Goal: Use online tool/utility: Utilize a website feature to perform a specific function

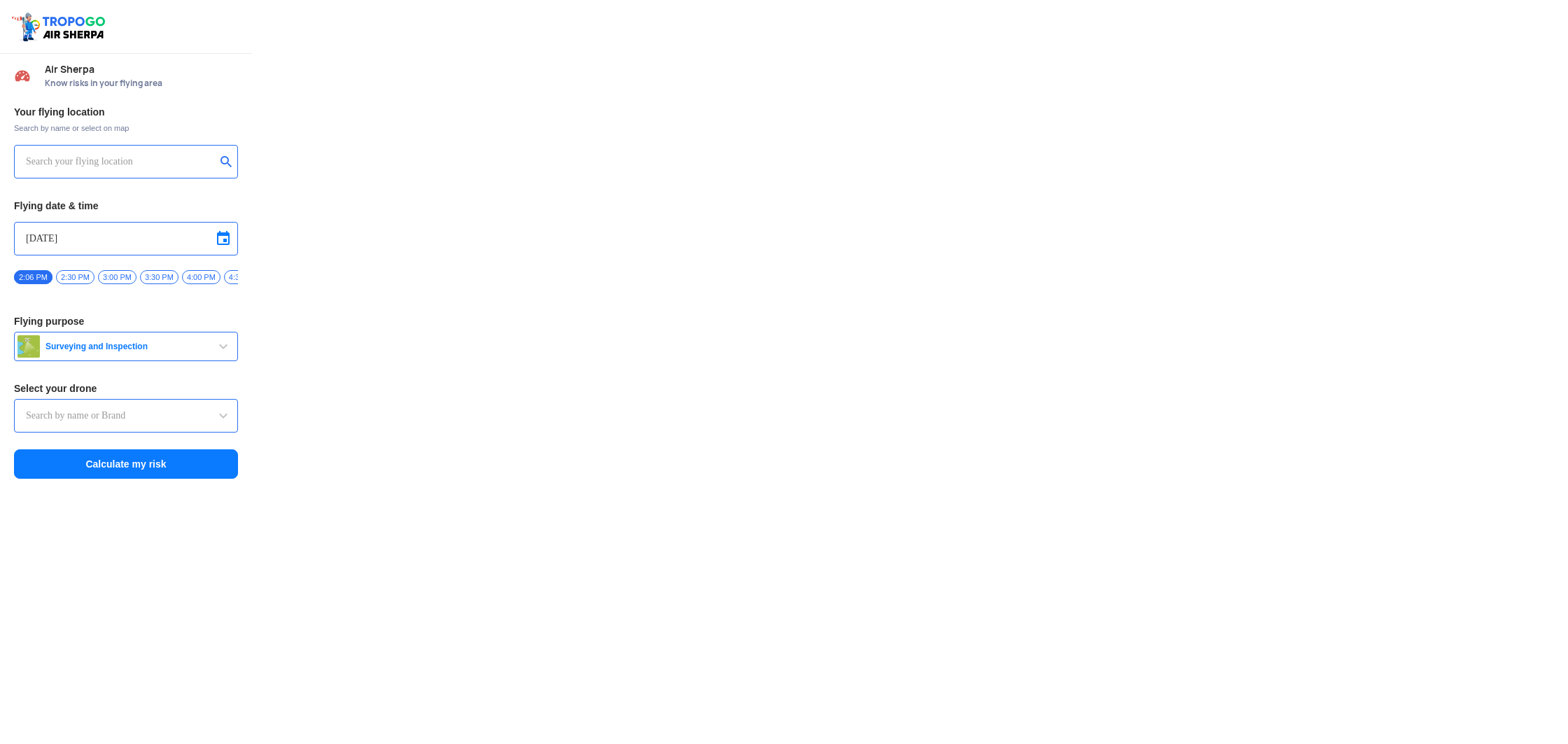
type input "Aquila X2"
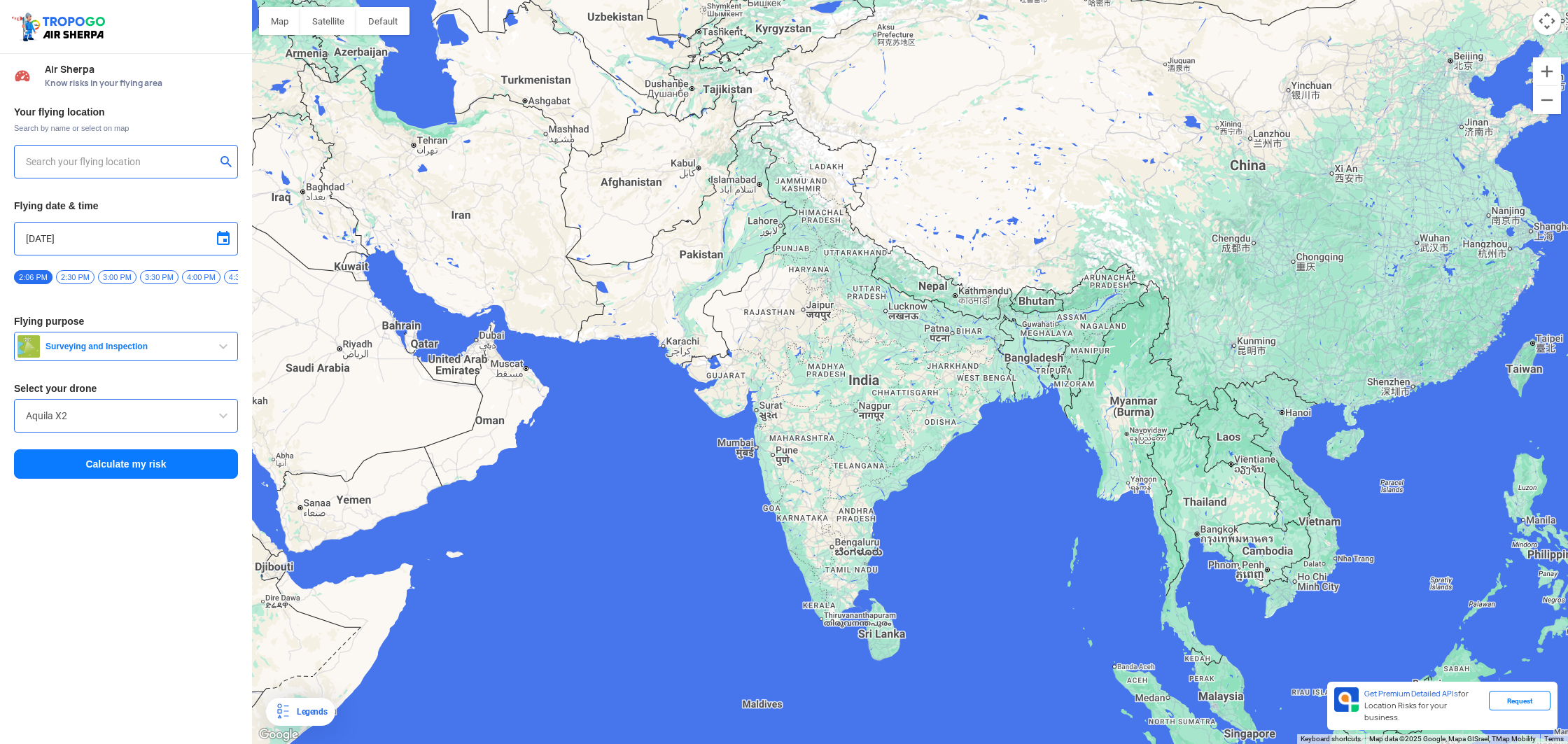
click at [98, 163] on input "text" at bounding box center [120, 161] width 190 height 17
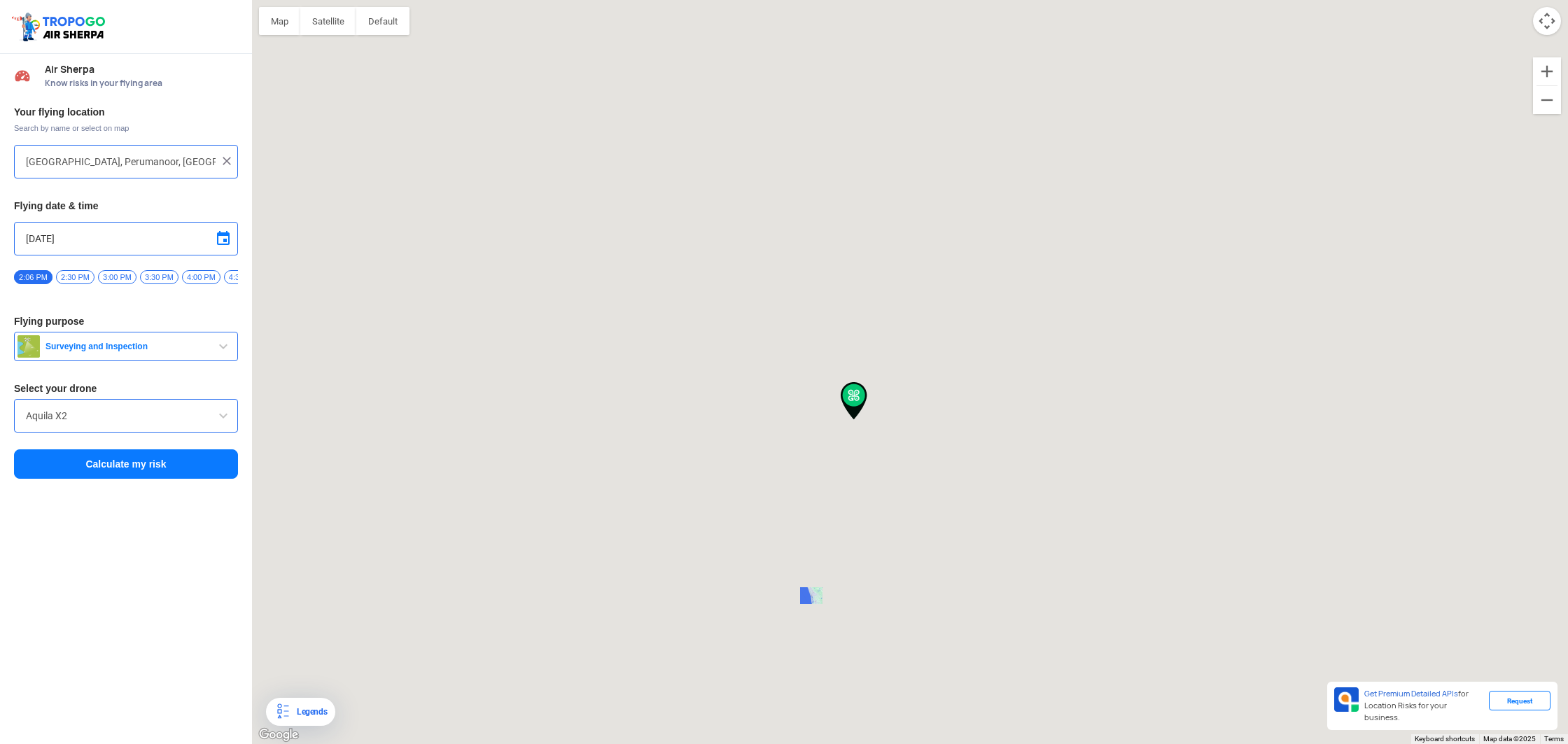
type input "[STREET_ADDRESS]"
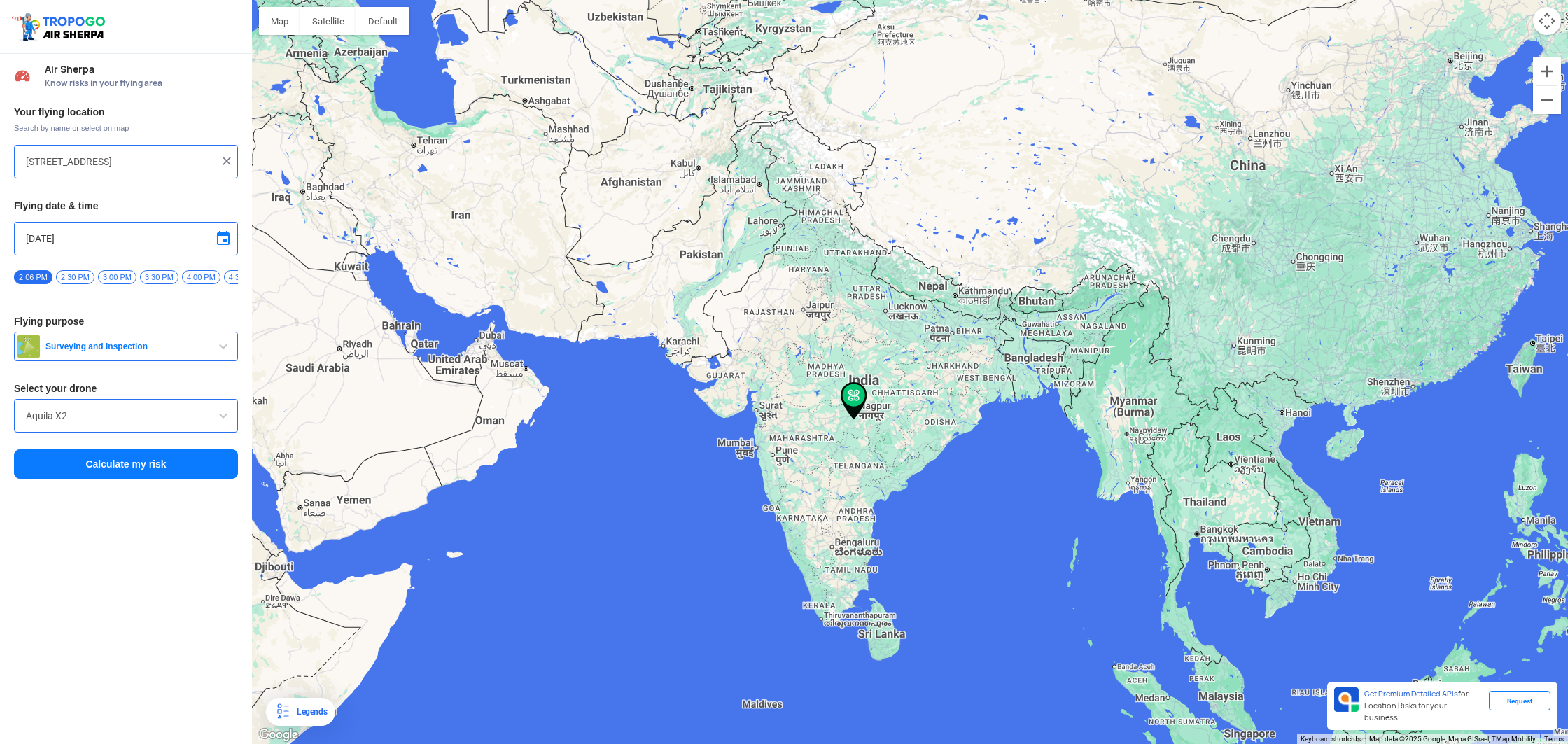
click at [226, 161] on img at bounding box center [226, 160] width 14 height 14
click at [130, 163] on input "text" at bounding box center [120, 161] width 190 height 17
type input "[GEOGRAPHIC_DATA], Perumanoor, [GEOGRAPHIC_DATA], [GEOGRAPHIC_DATA], [GEOGRAPHI…"
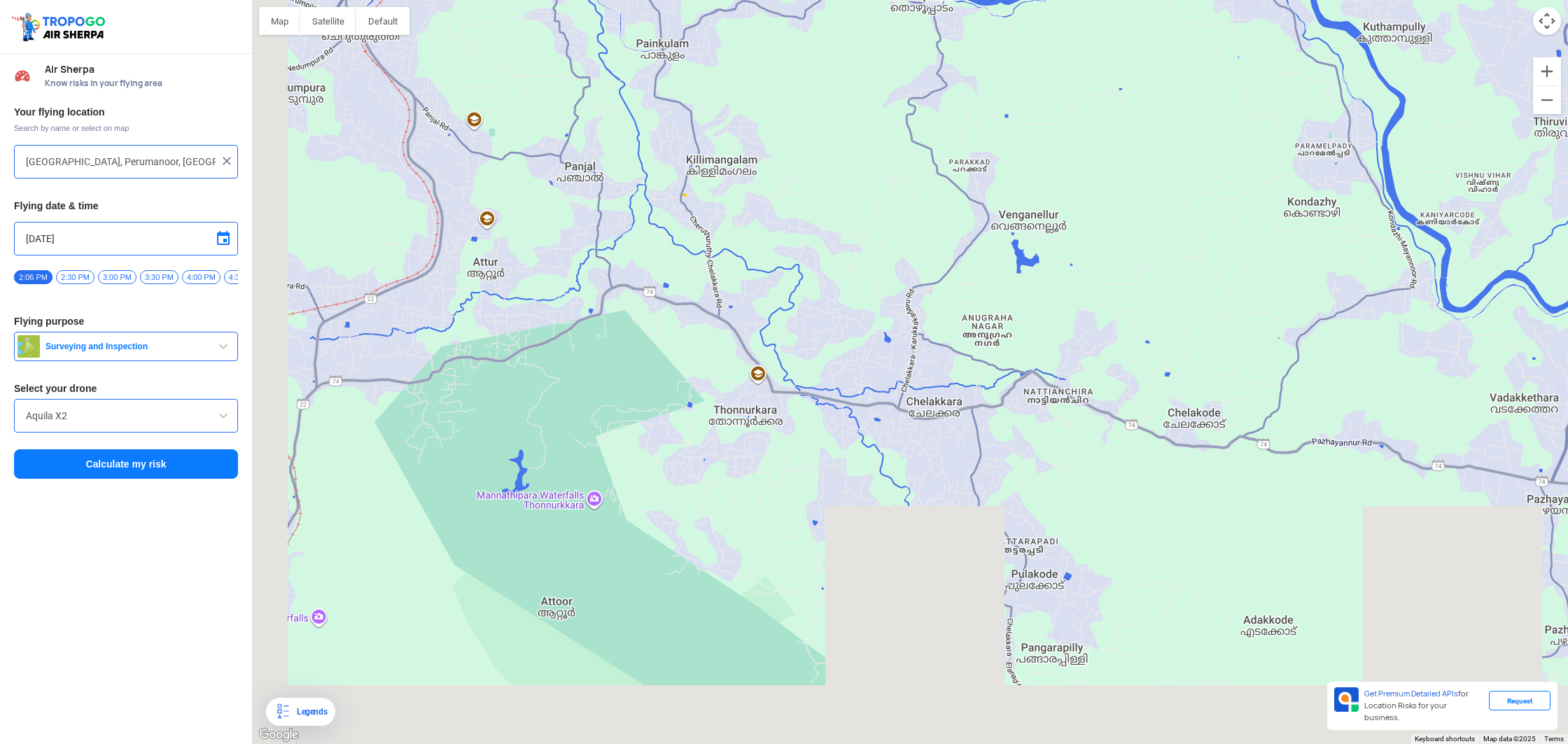
drag, startPoint x: 803, startPoint y: 323, endPoint x: 979, endPoint y: -73, distance: 433.3
click at [979, 0] on html "Location Risk Score Air Sherpa Know risks in your flying area Your flying locat…" at bounding box center [784, 372] width 1568 height 744
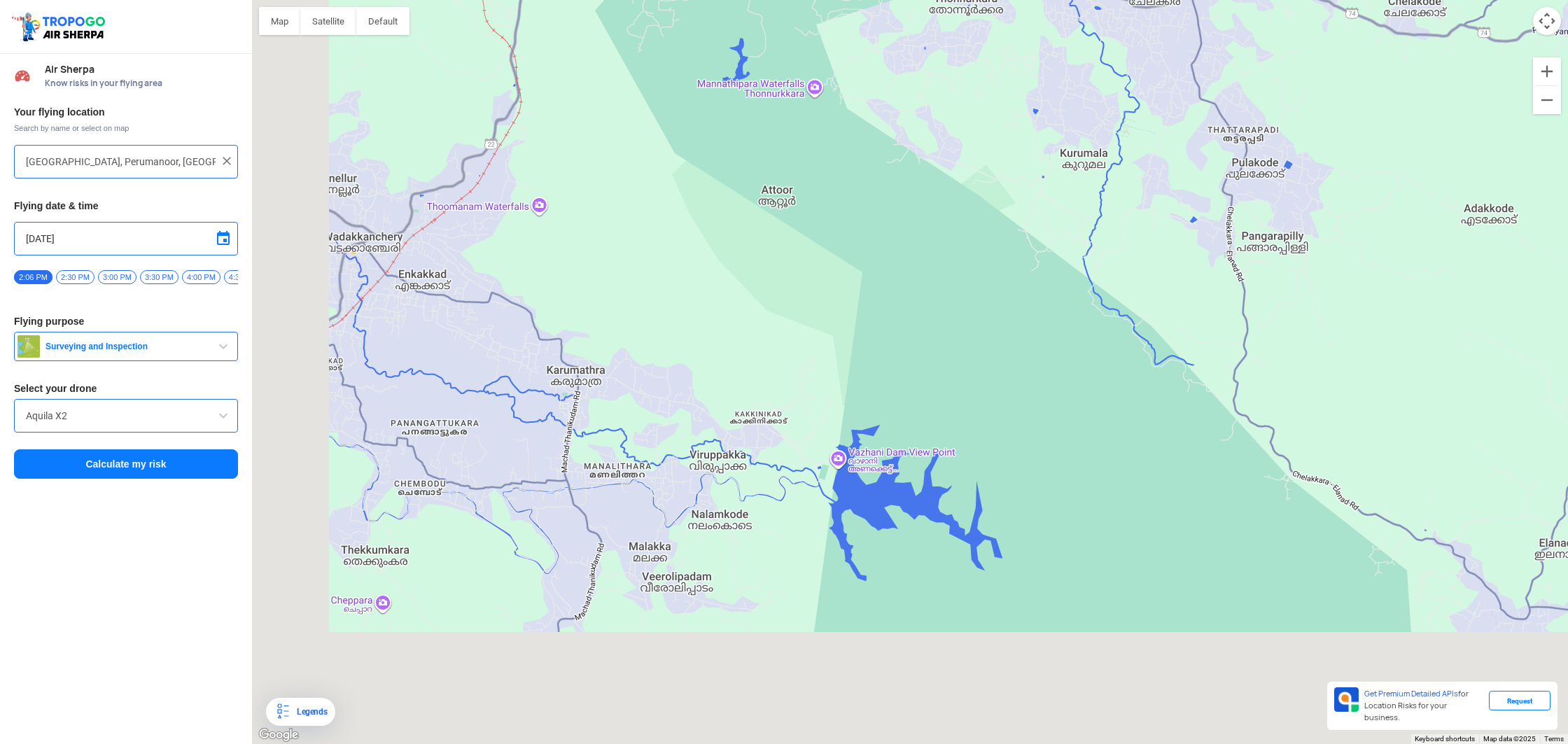
drag, startPoint x: 747, startPoint y: 372, endPoint x: 989, endPoint y: -78, distance: 510.9
click at [989, 0] on html "Location Risk Score Air Sherpa Know risks in your flying area Your flying locat…" at bounding box center [784, 372] width 1568 height 744
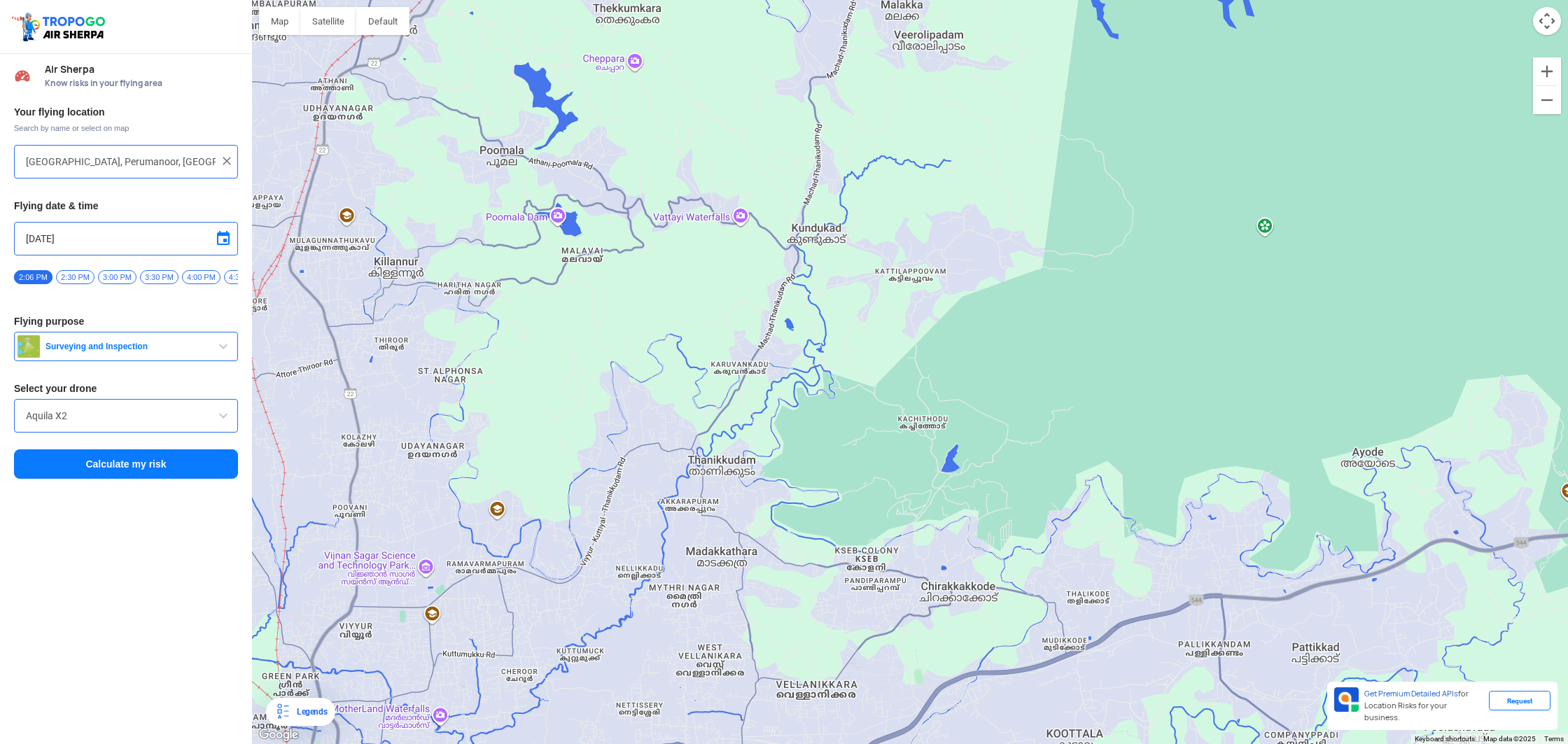
drag, startPoint x: 763, startPoint y: 356, endPoint x: 868, endPoint y: 121, distance: 257.4
click at [868, 121] on div at bounding box center [910, 372] width 1316 height 744
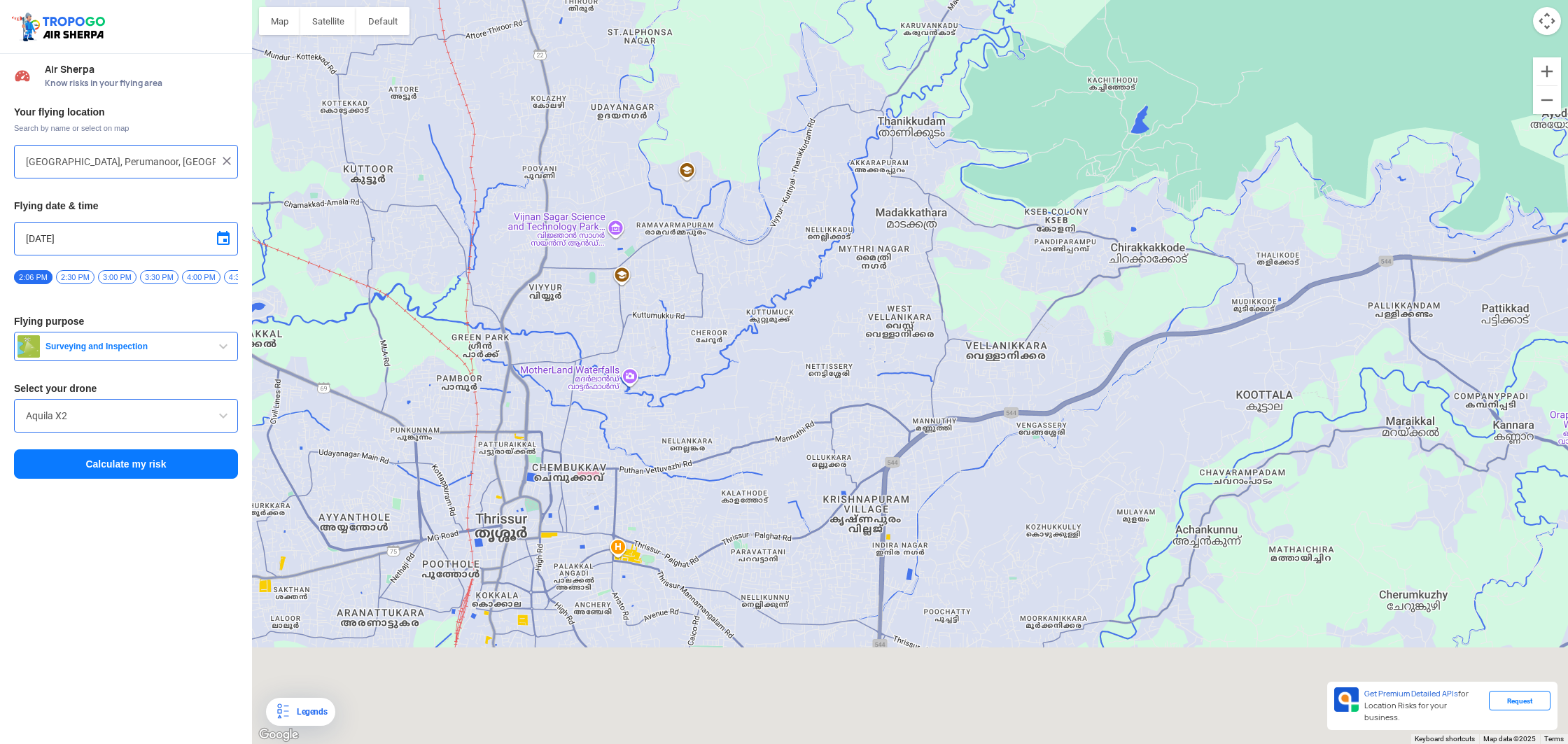
drag, startPoint x: 797, startPoint y: 318, endPoint x: 884, endPoint y: 199, distance: 147.4
click at [884, 199] on div at bounding box center [910, 372] width 1316 height 744
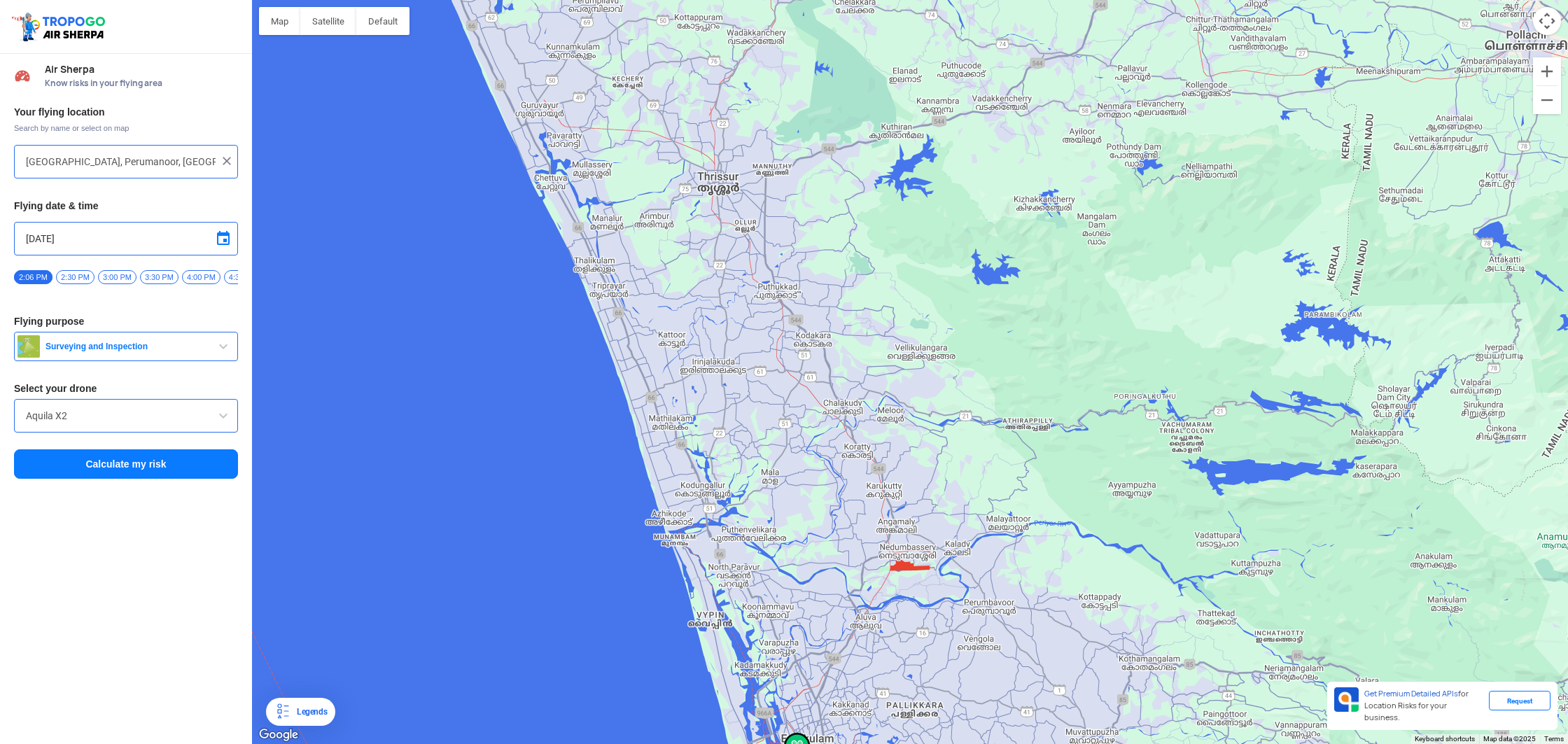
drag, startPoint x: 708, startPoint y: 479, endPoint x: 737, endPoint y: 261, distance: 219.9
click at [737, 259] on div at bounding box center [910, 372] width 1316 height 744
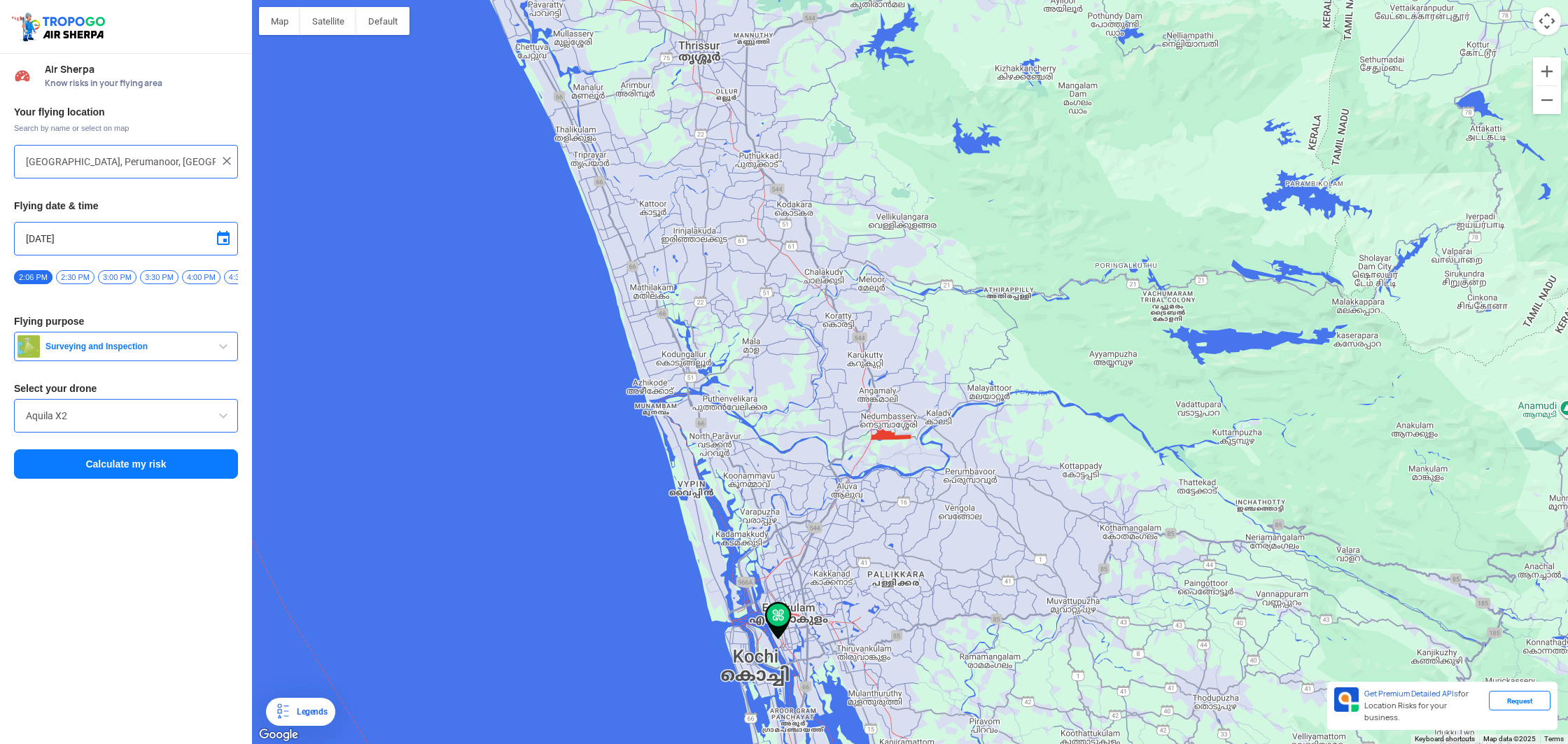
drag, startPoint x: 901, startPoint y: 471, endPoint x: 882, endPoint y: 421, distance: 53.5
click at [882, 421] on div at bounding box center [910, 372] width 1316 height 744
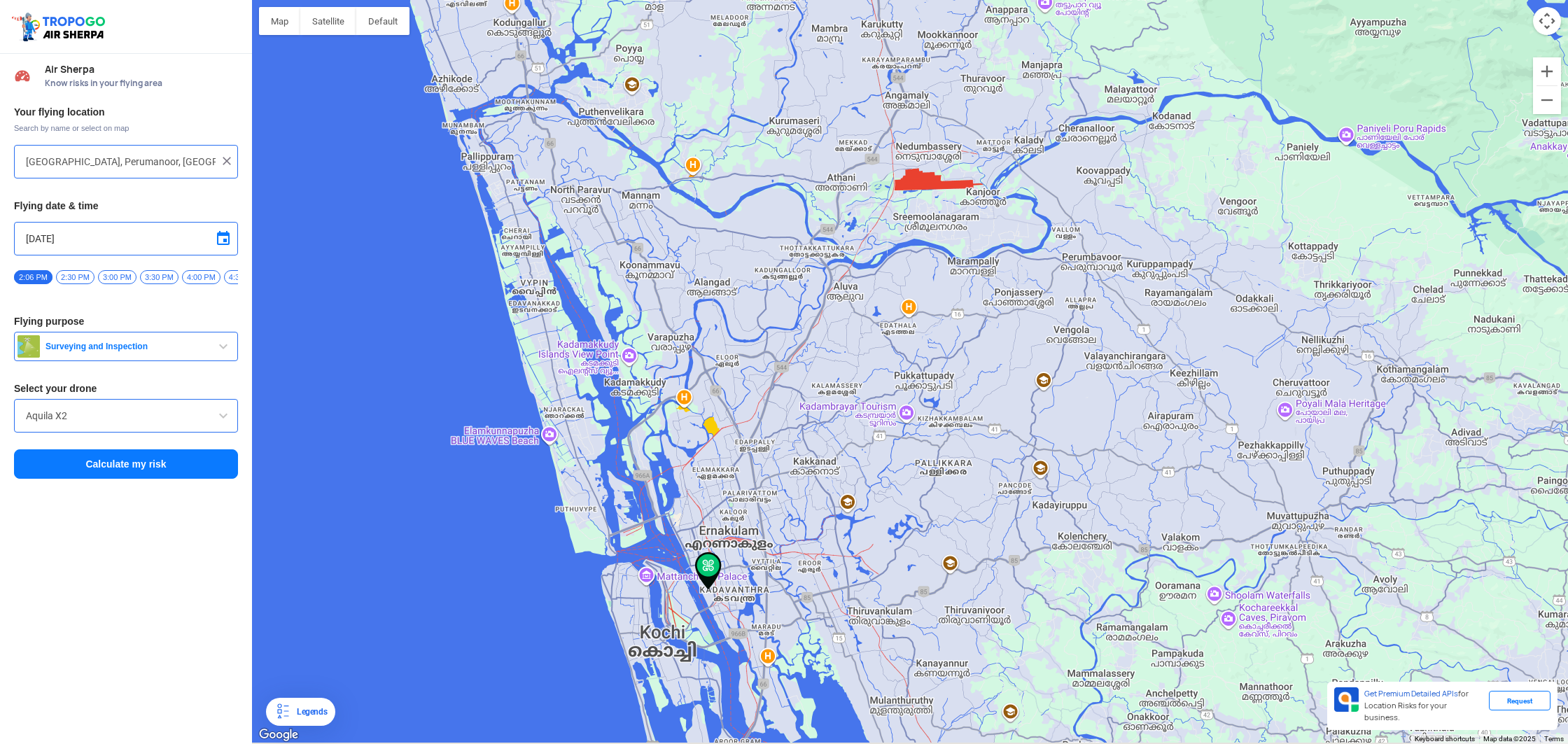
drag, startPoint x: 805, startPoint y: 478, endPoint x: 848, endPoint y: 252, distance: 230.1
click at [848, 252] on div at bounding box center [910, 372] width 1316 height 744
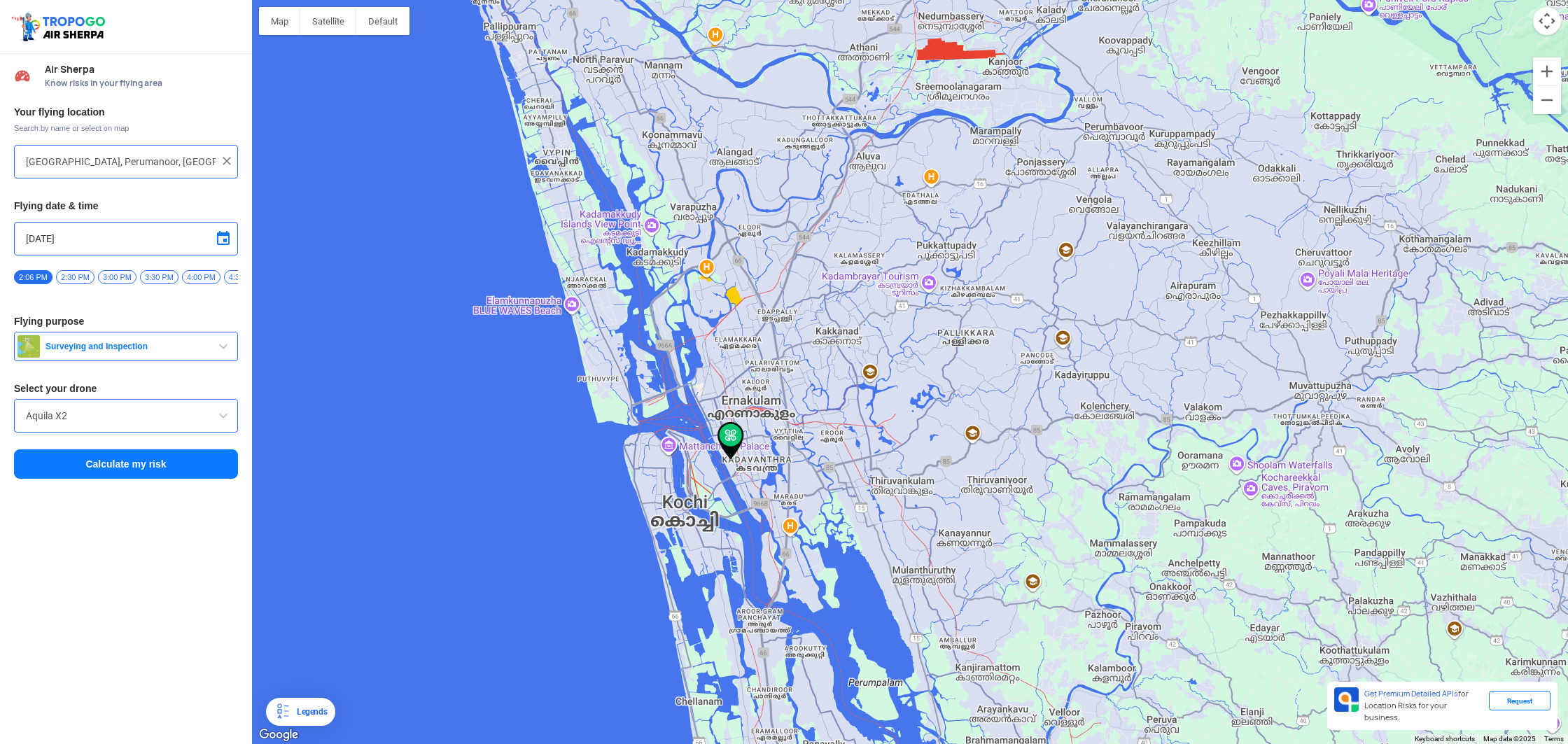
drag, startPoint x: 763, startPoint y: 457, endPoint x: 774, endPoint y: 330, distance: 127.5
click at [785, 324] on div at bounding box center [910, 372] width 1316 height 744
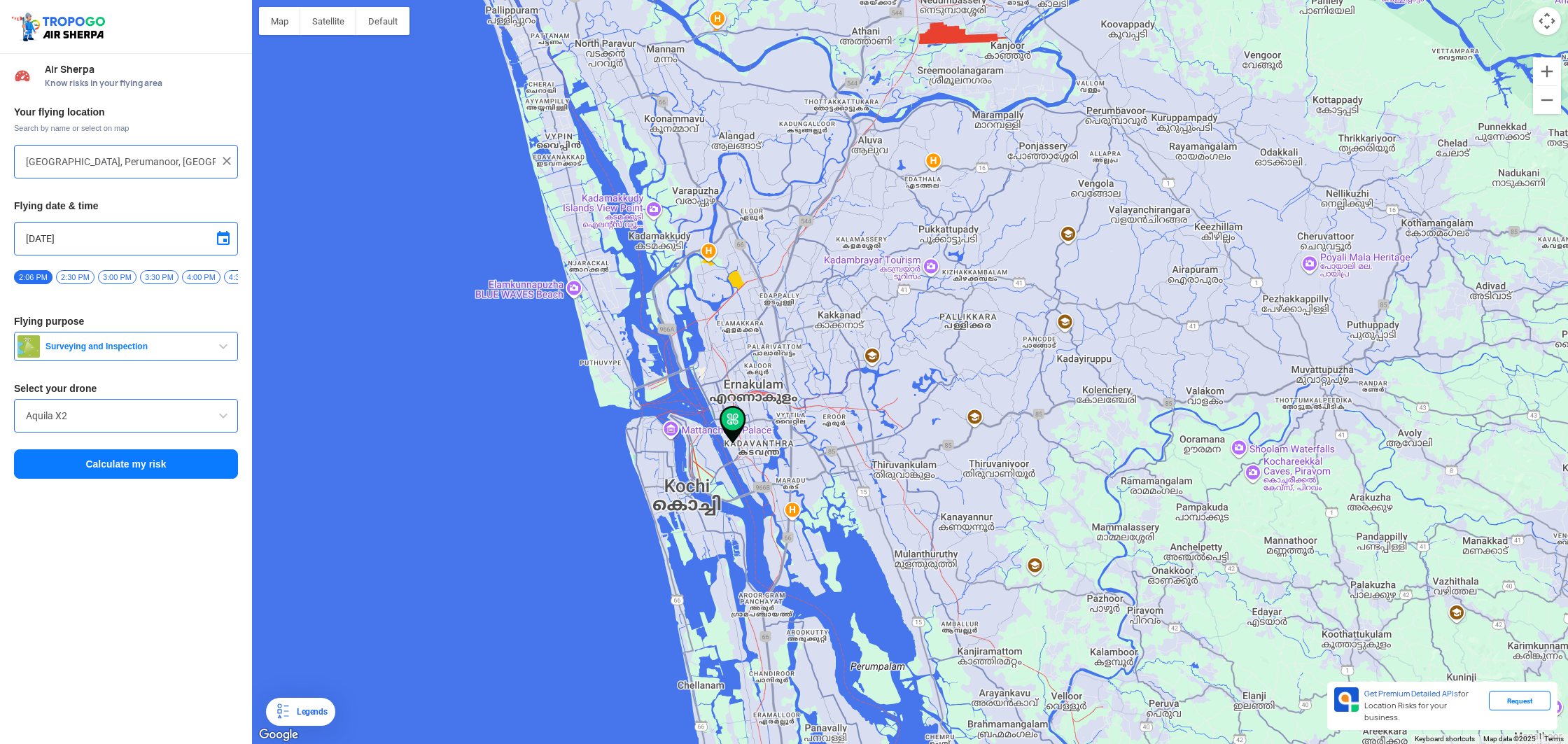
click at [732, 415] on img at bounding box center [733, 425] width 27 height 38
click at [226, 157] on img at bounding box center [226, 160] width 14 height 14
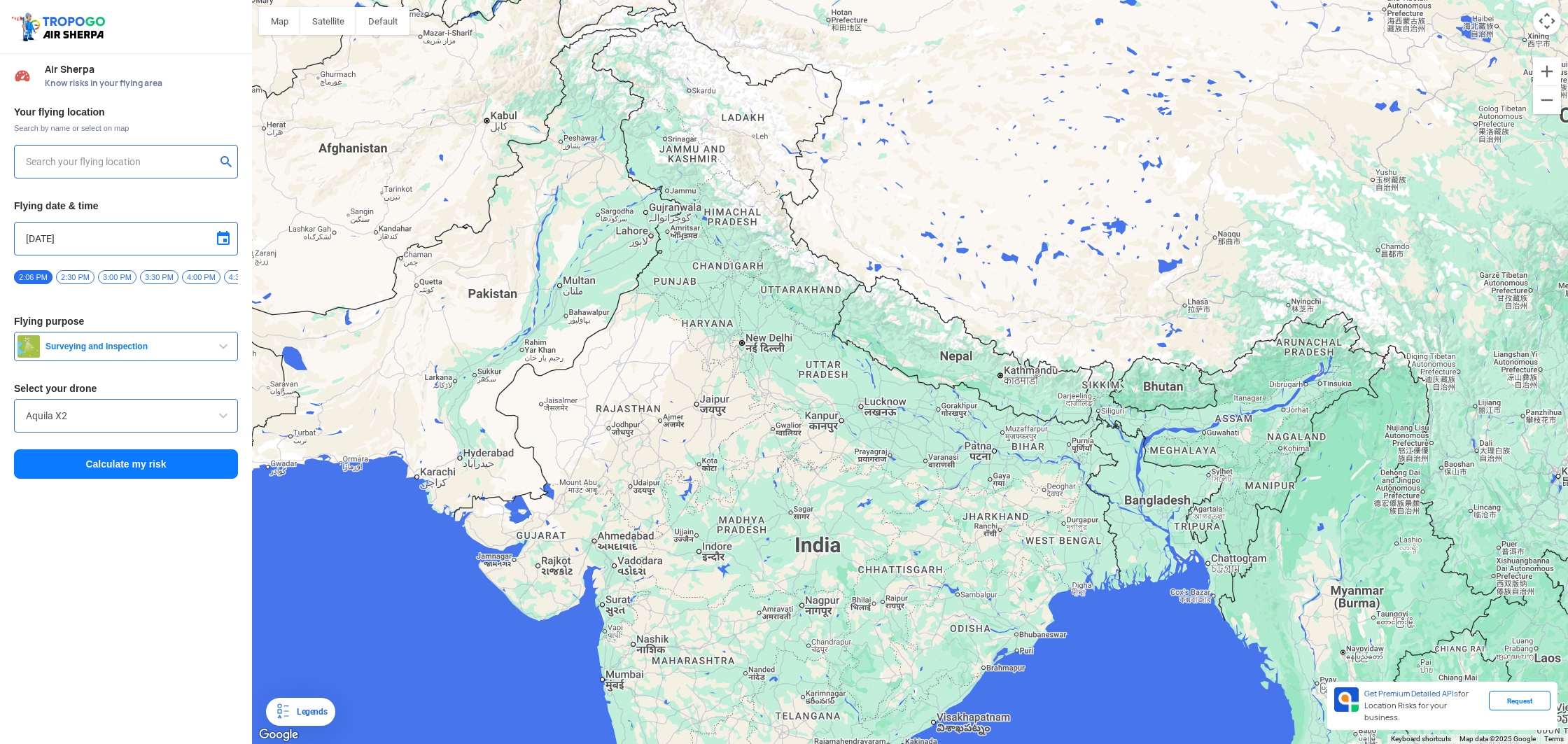
click at [163, 165] on input "text" at bounding box center [120, 161] width 190 height 17
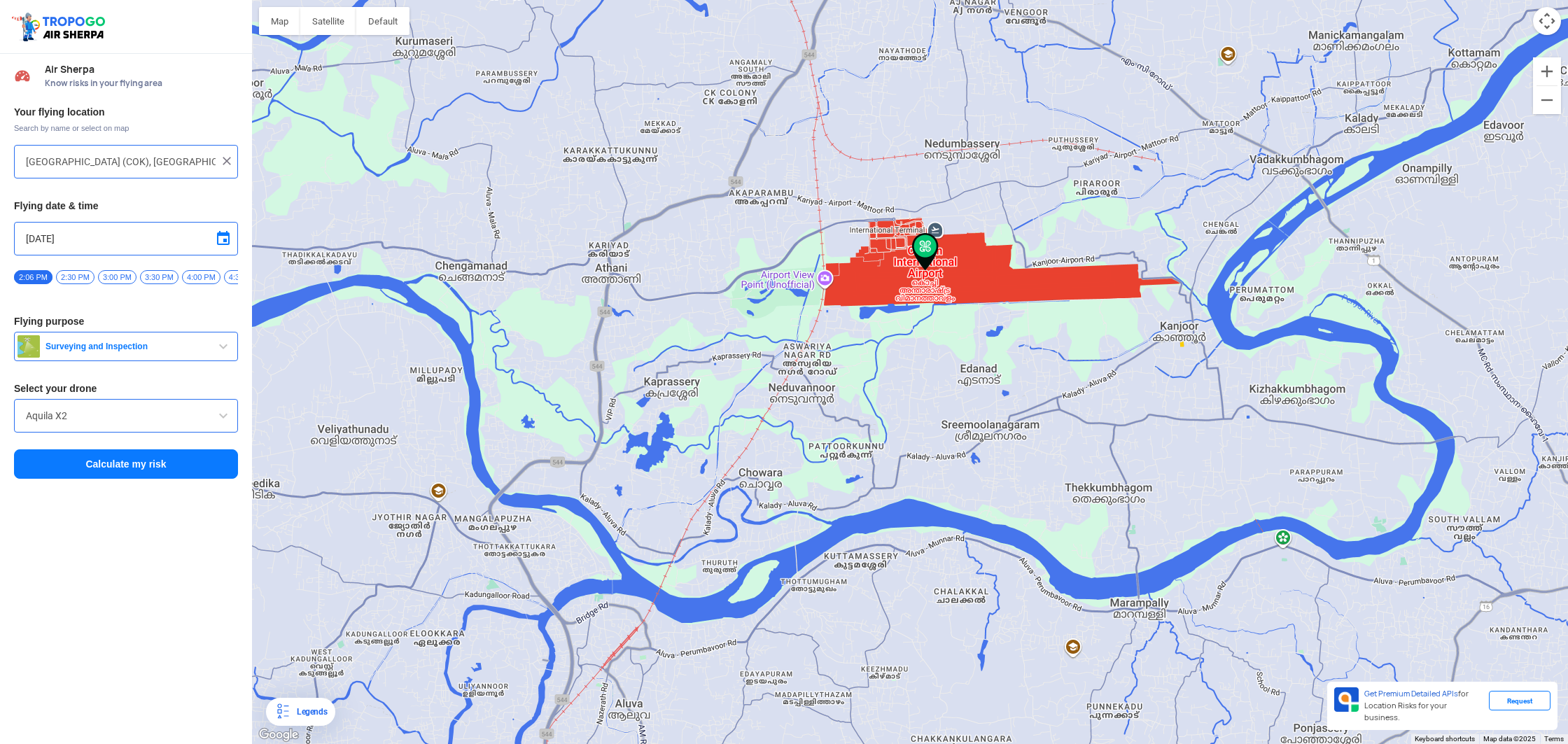
click at [911, 399] on div at bounding box center [910, 372] width 1316 height 744
type input "[GEOGRAPHIC_DATA], [GEOGRAPHIC_DATA], [GEOGRAPHIC_DATA] 683571, [GEOGRAPHIC_DAT…"
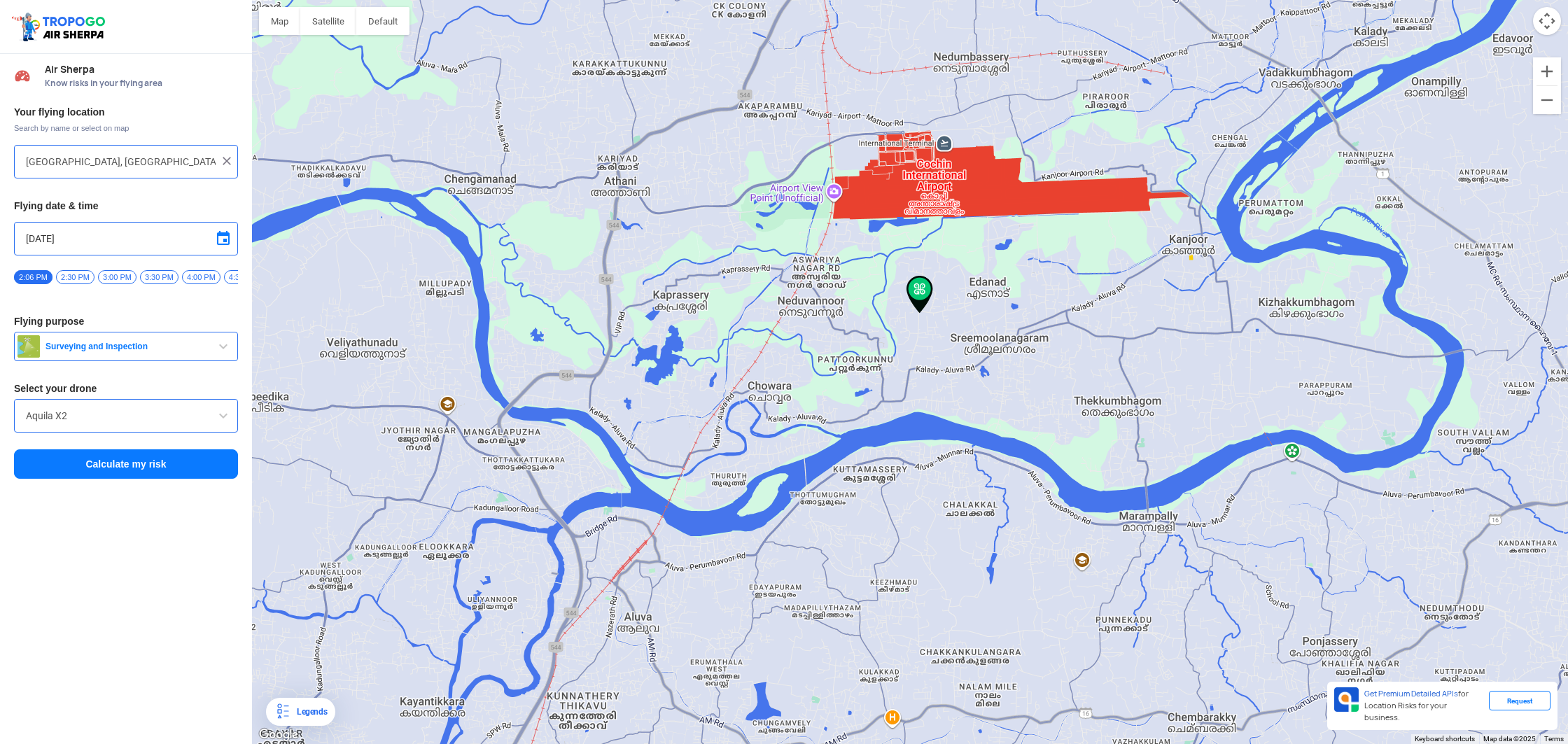
drag, startPoint x: 706, startPoint y: 509, endPoint x: 731, endPoint y: 368, distance: 143.2
click at [731, 368] on div at bounding box center [910, 372] width 1316 height 744
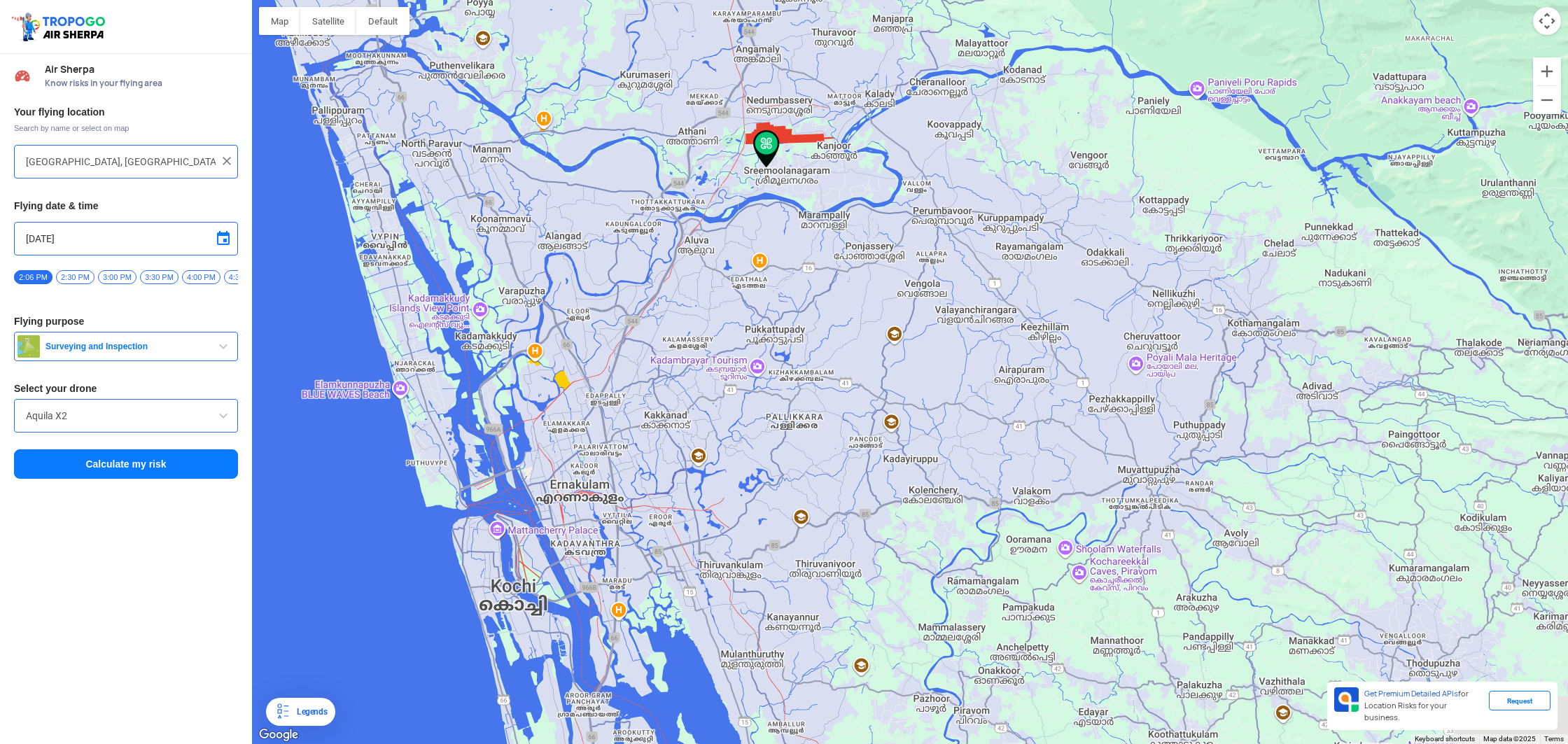
drag, startPoint x: 661, startPoint y: 469, endPoint x: 646, endPoint y: 350, distance: 119.9
click at [651, 337] on div at bounding box center [910, 372] width 1316 height 744
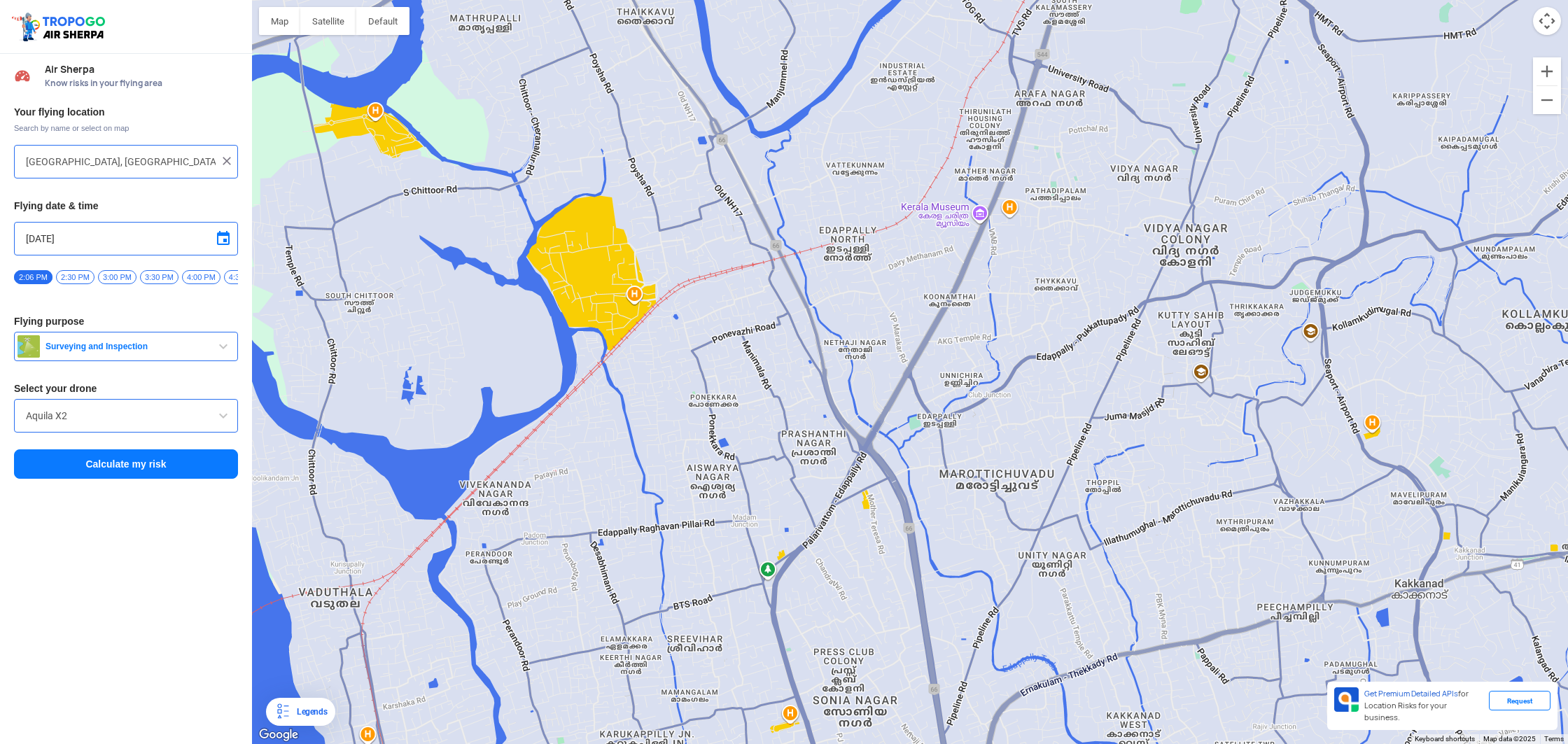
drag, startPoint x: 444, startPoint y: 449, endPoint x: 512, endPoint y: 382, distance: 95.5
click at [512, 382] on div at bounding box center [910, 372] width 1316 height 744
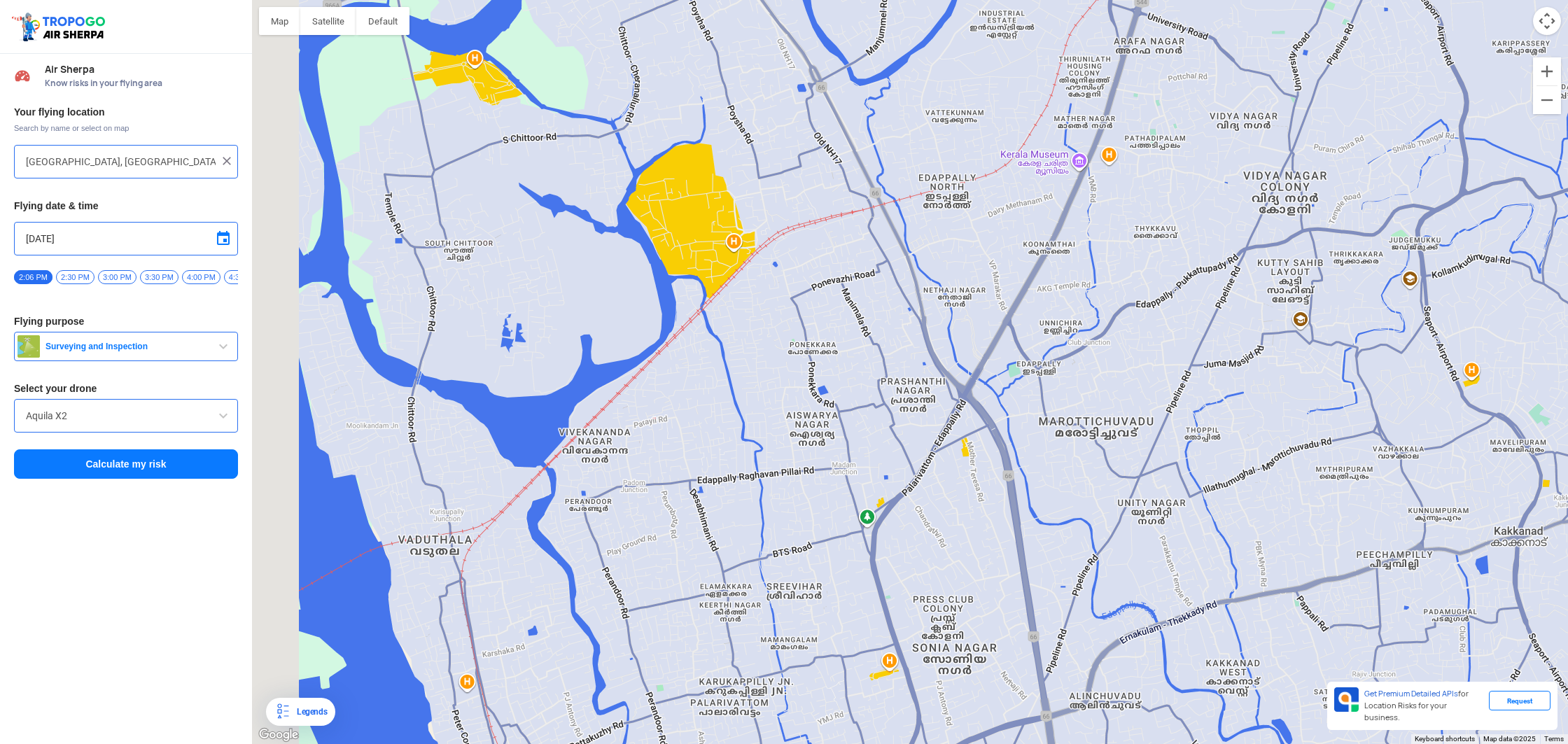
drag, startPoint x: 404, startPoint y: 340, endPoint x: 512, endPoint y: 286, distance: 120.7
click at [512, 286] on div at bounding box center [910, 372] width 1316 height 744
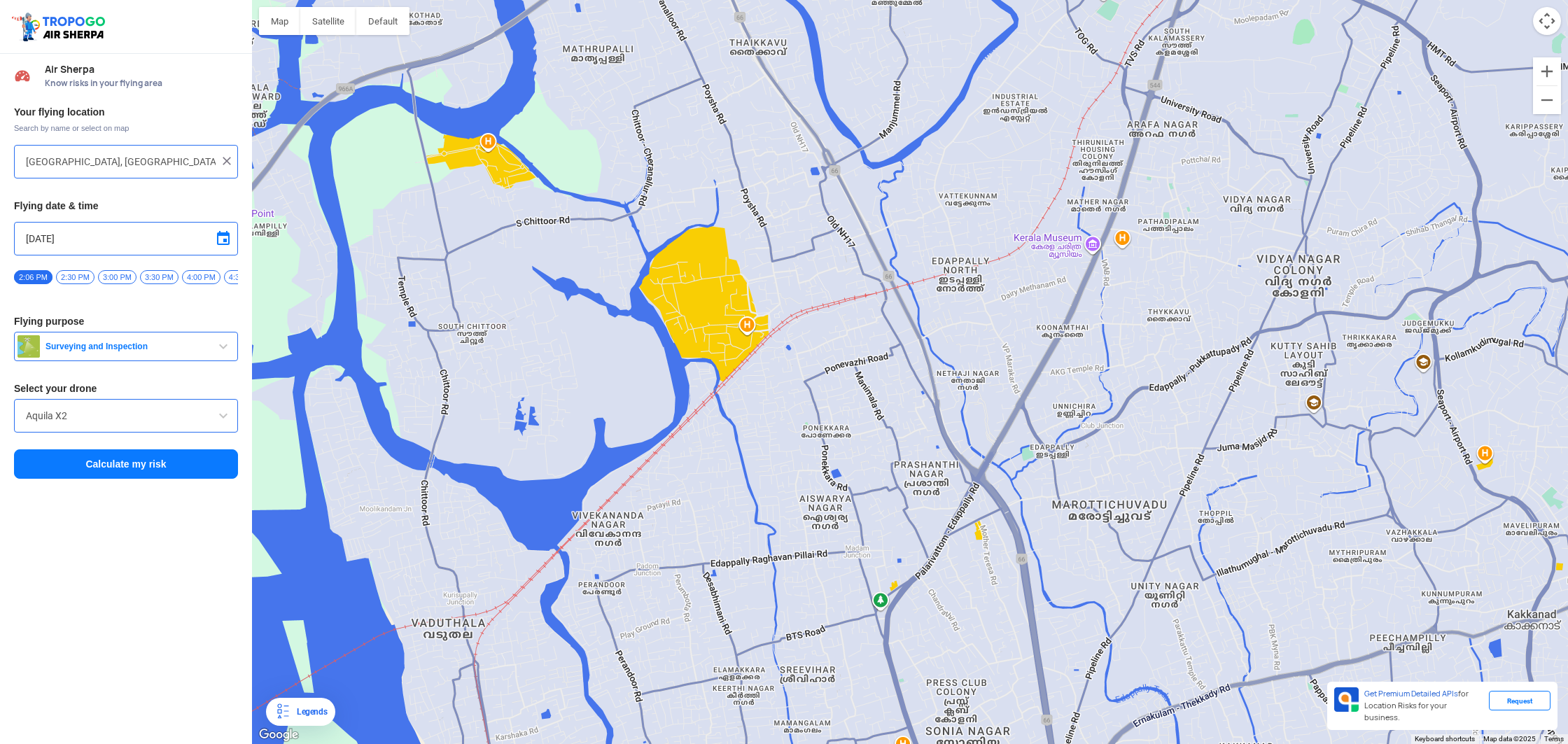
drag, startPoint x: 514, startPoint y: 221, endPoint x: 519, endPoint y: 315, distance: 94.1
click at [519, 315] on div at bounding box center [910, 372] width 1316 height 744
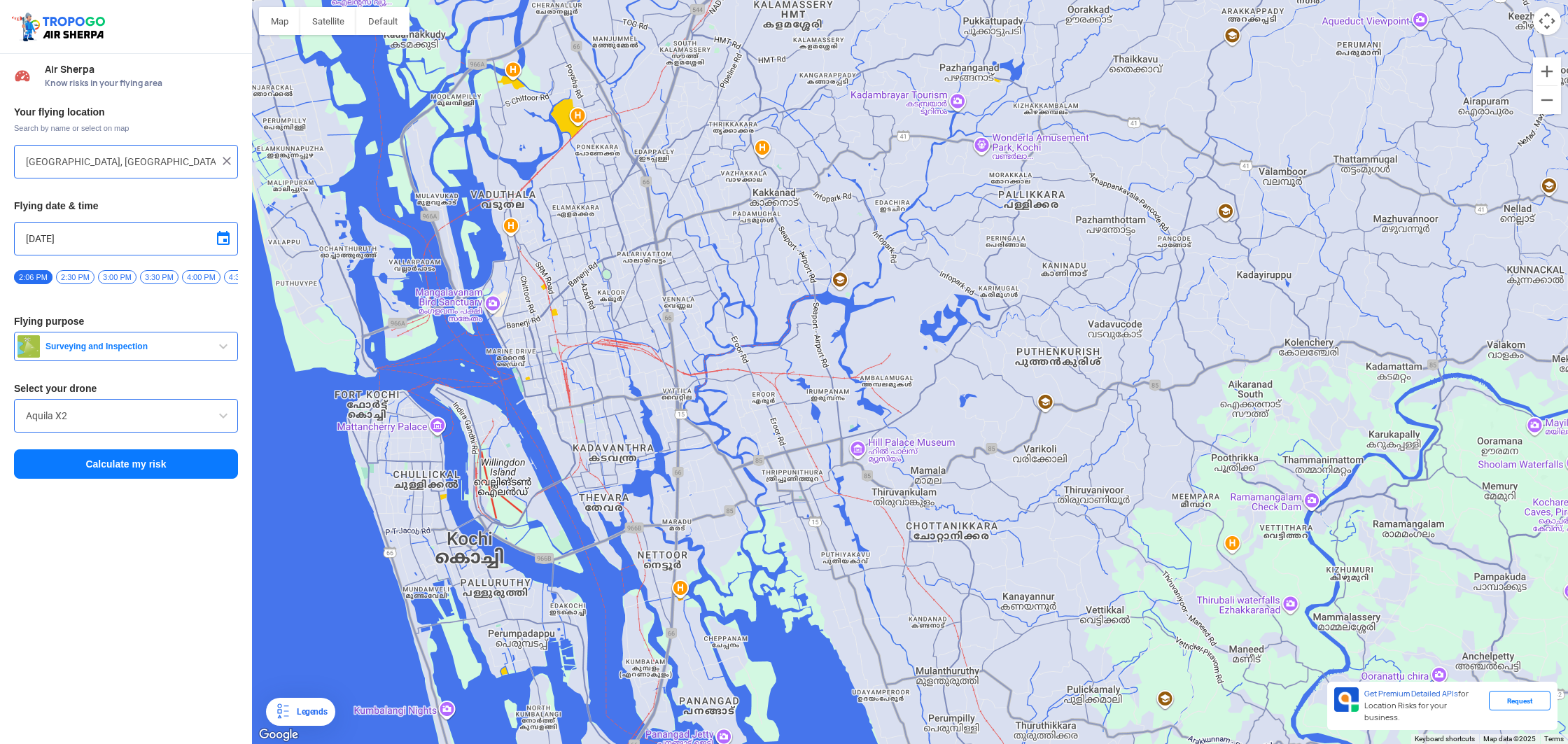
drag, startPoint x: 460, startPoint y: 410, endPoint x: 514, endPoint y: 305, distance: 118.1
click at [514, 305] on div at bounding box center [910, 372] width 1316 height 744
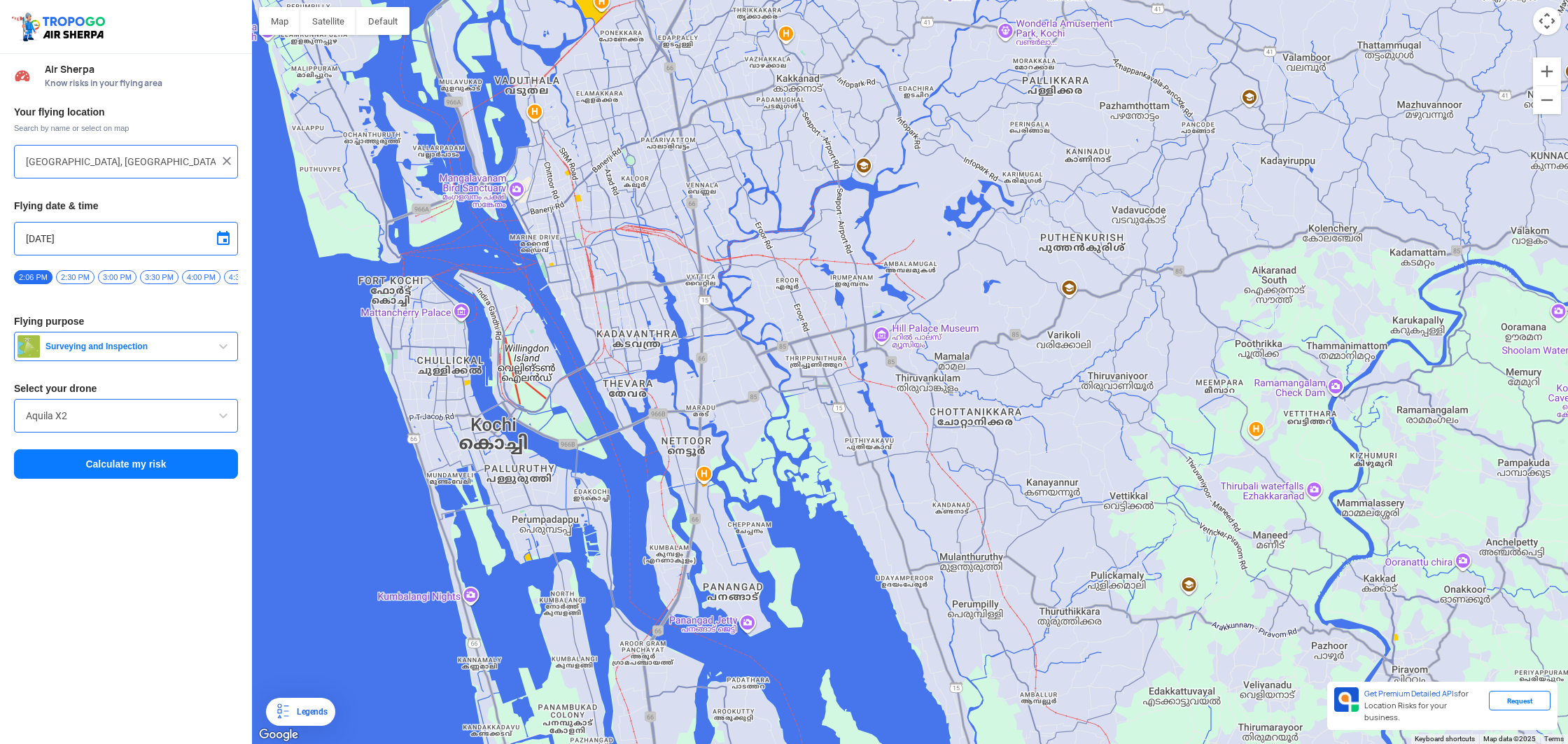
drag, startPoint x: 504, startPoint y: 420, endPoint x: 520, endPoint y: 334, distance: 87.5
click at [520, 334] on div at bounding box center [910, 372] width 1316 height 744
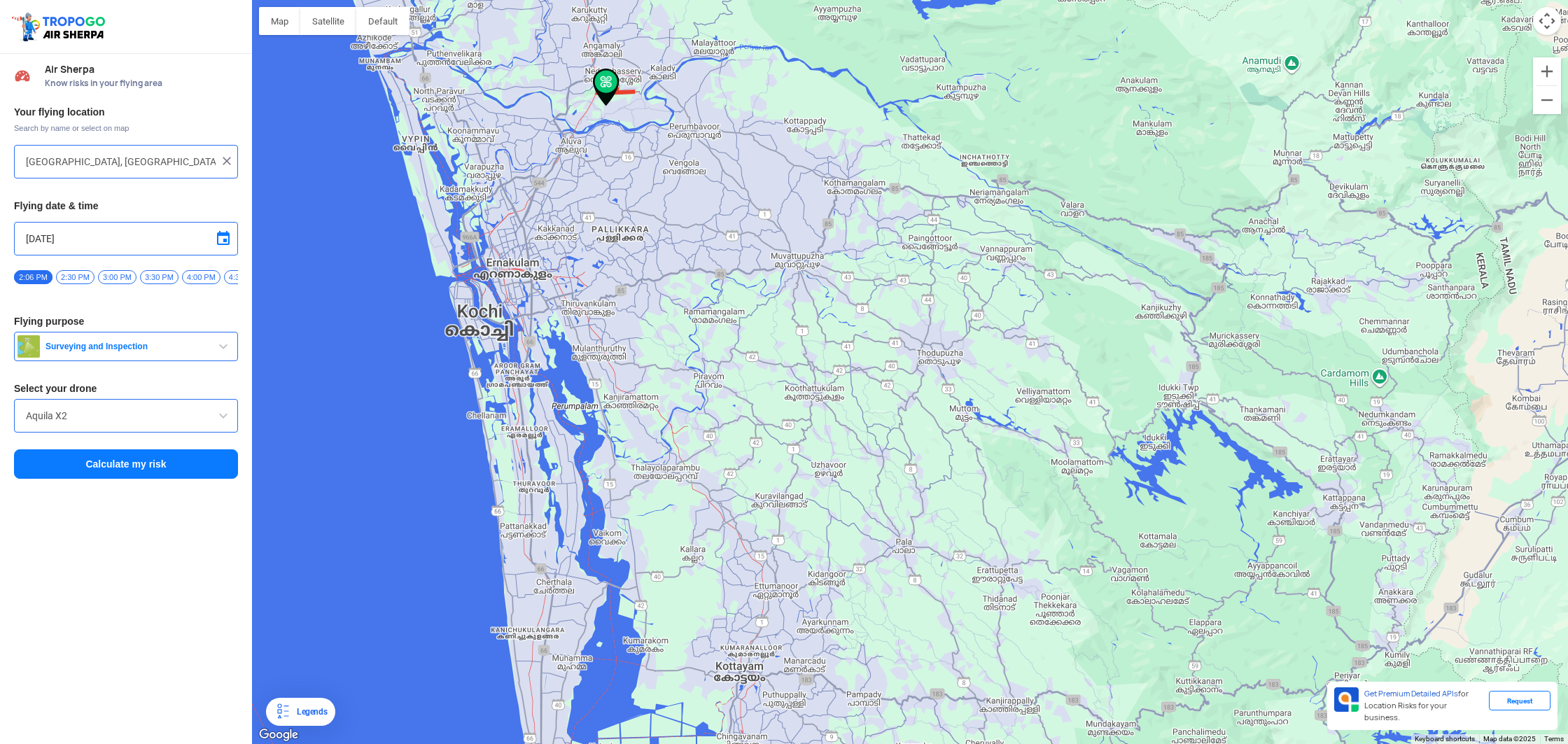
drag, startPoint x: 547, startPoint y: 468, endPoint x: 532, endPoint y: 419, distance: 51.2
click at [532, 419] on div at bounding box center [910, 372] width 1316 height 744
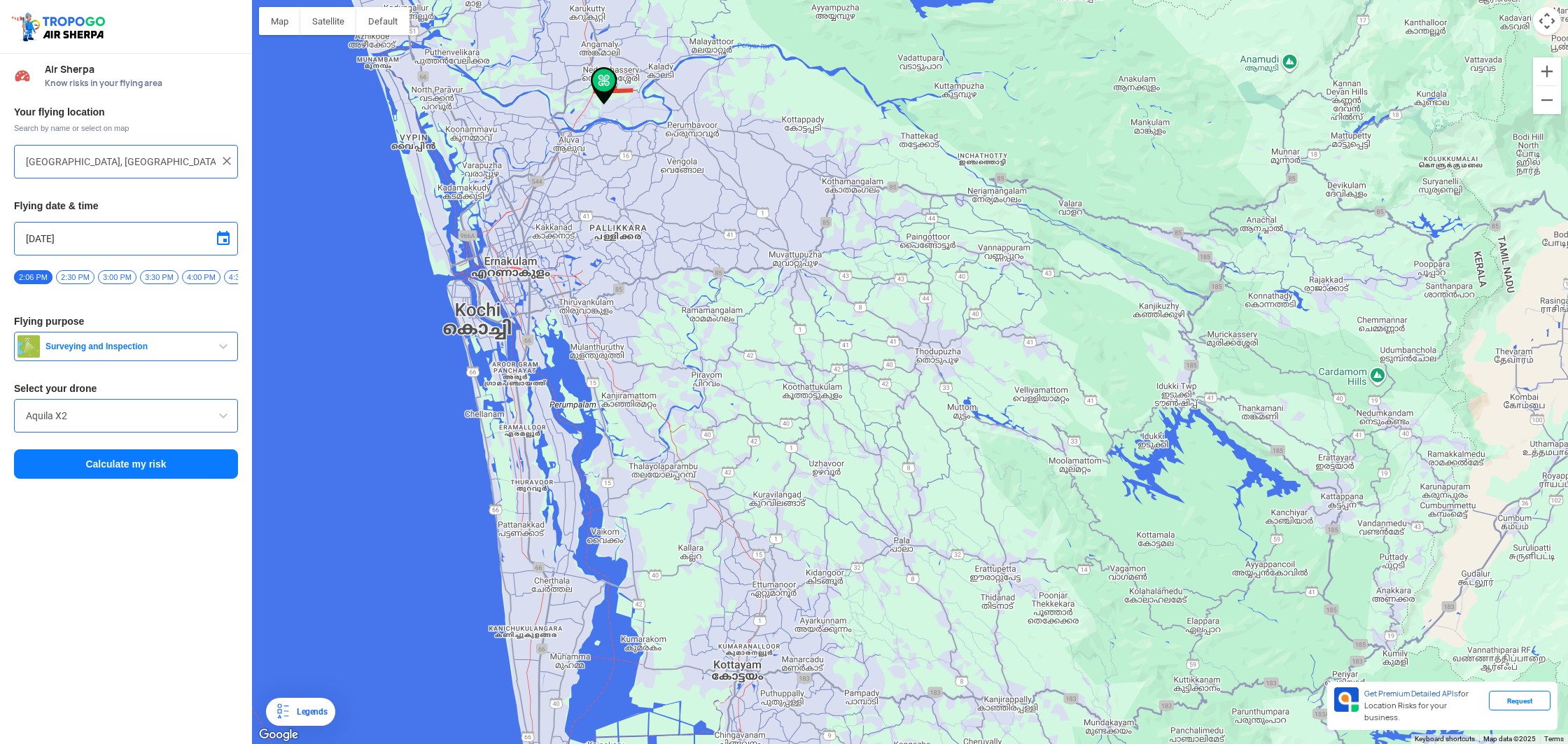
click at [201, 422] on input "Aquila X2" at bounding box center [126, 415] width 201 height 17
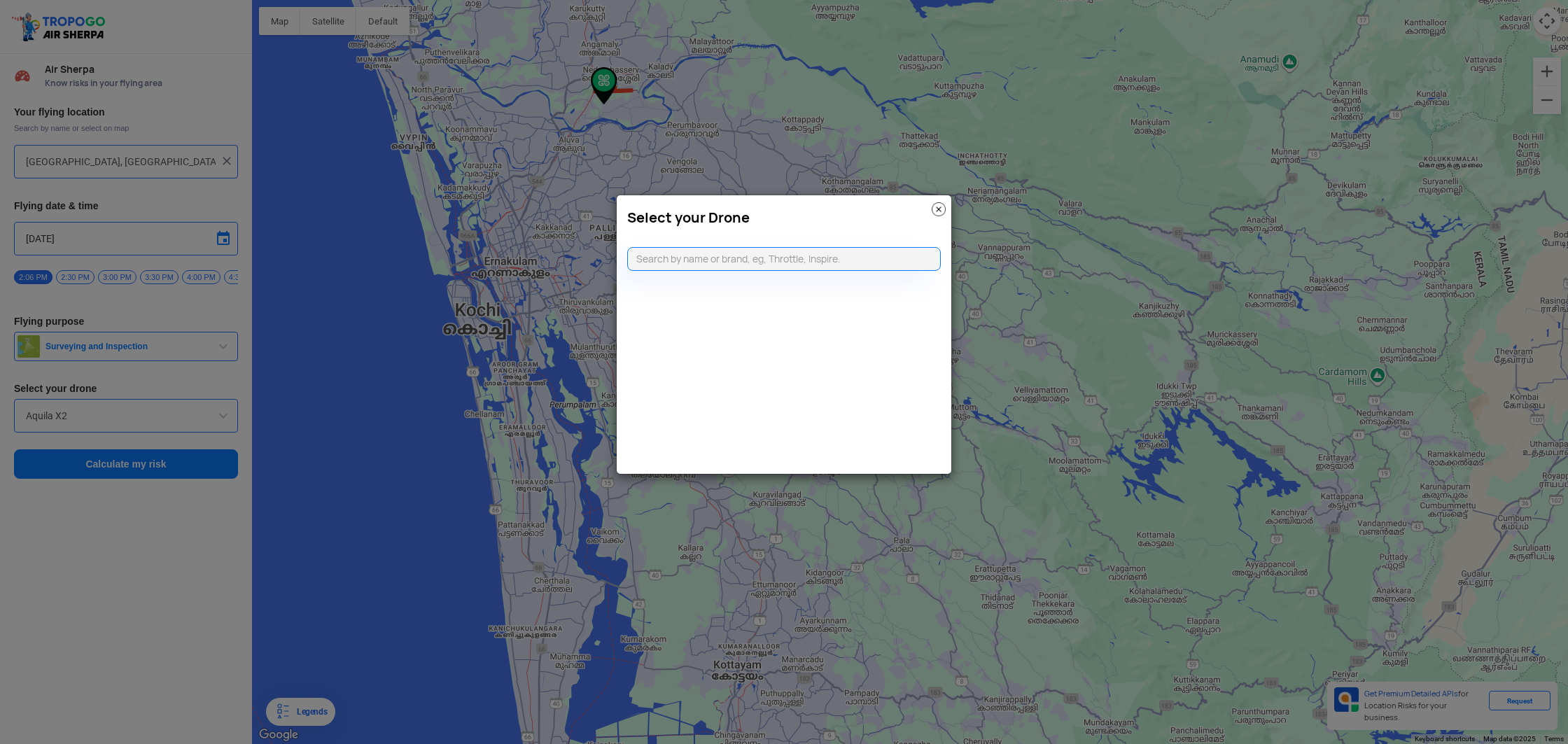
click at [939, 212] on img at bounding box center [938, 209] width 14 height 14
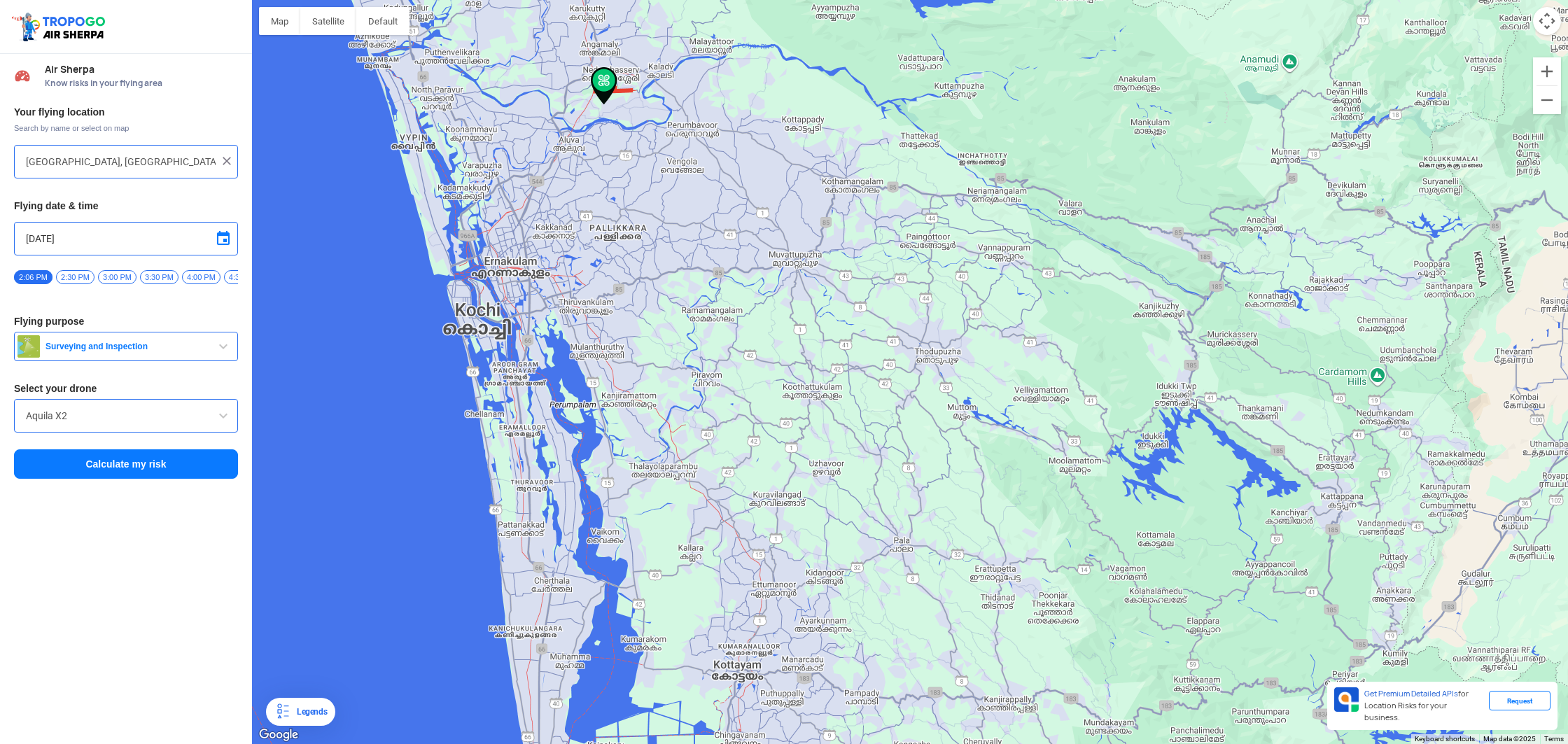
click at [226, 159] on img at bounding box center [226, 160] width 14 height 14
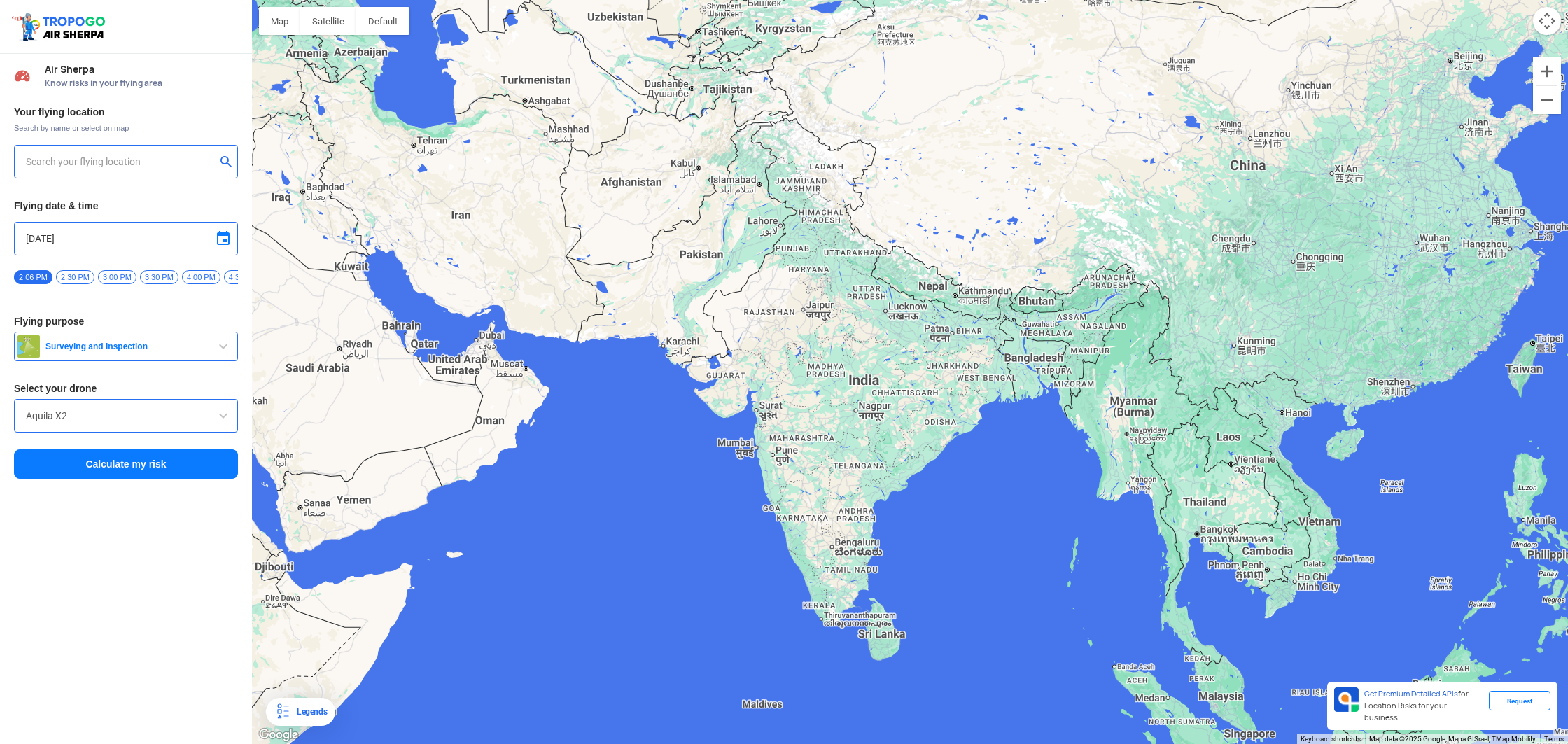
click at [163, 157] on input "text" at bounding box center [120, 161] width 190 height 17
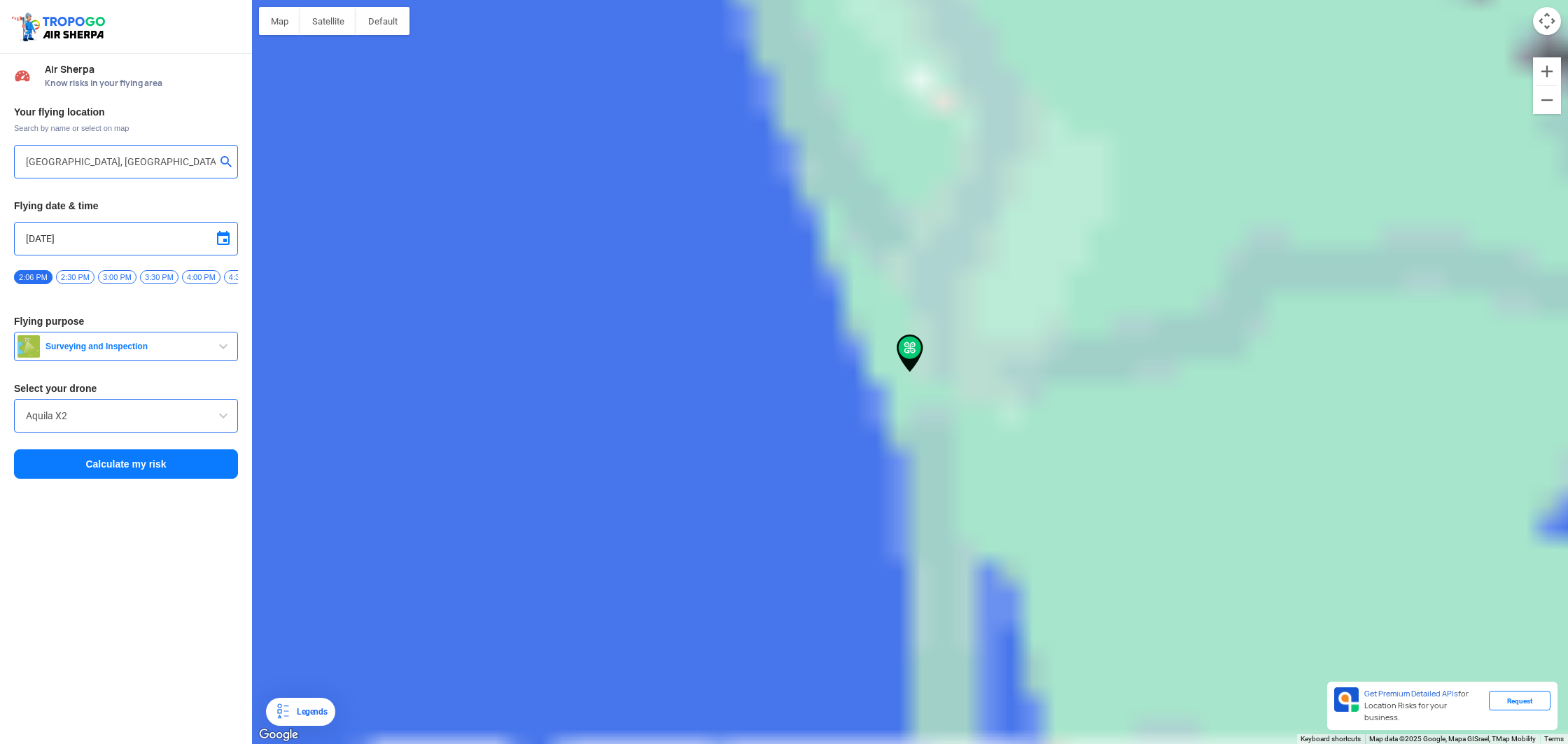
type input "[GEOGRAPHIC_DATA], Perumanoor, [GEOGRAPHIC_DATA], [GEOGRAPHIC_DATA], [GEOGRAPHI…"
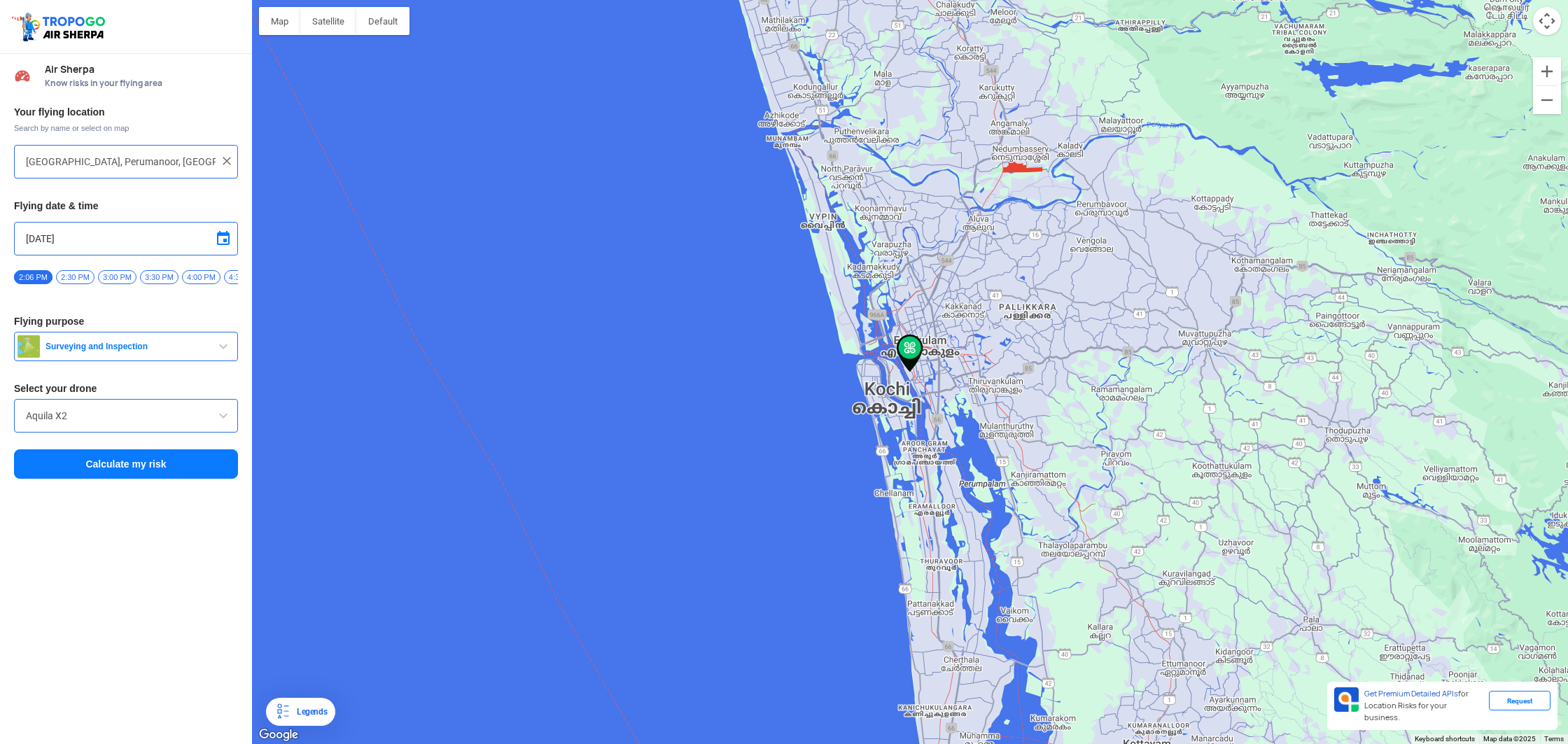
click at [224, 420] on span at bounding box center [224, 415] width 17 height 17
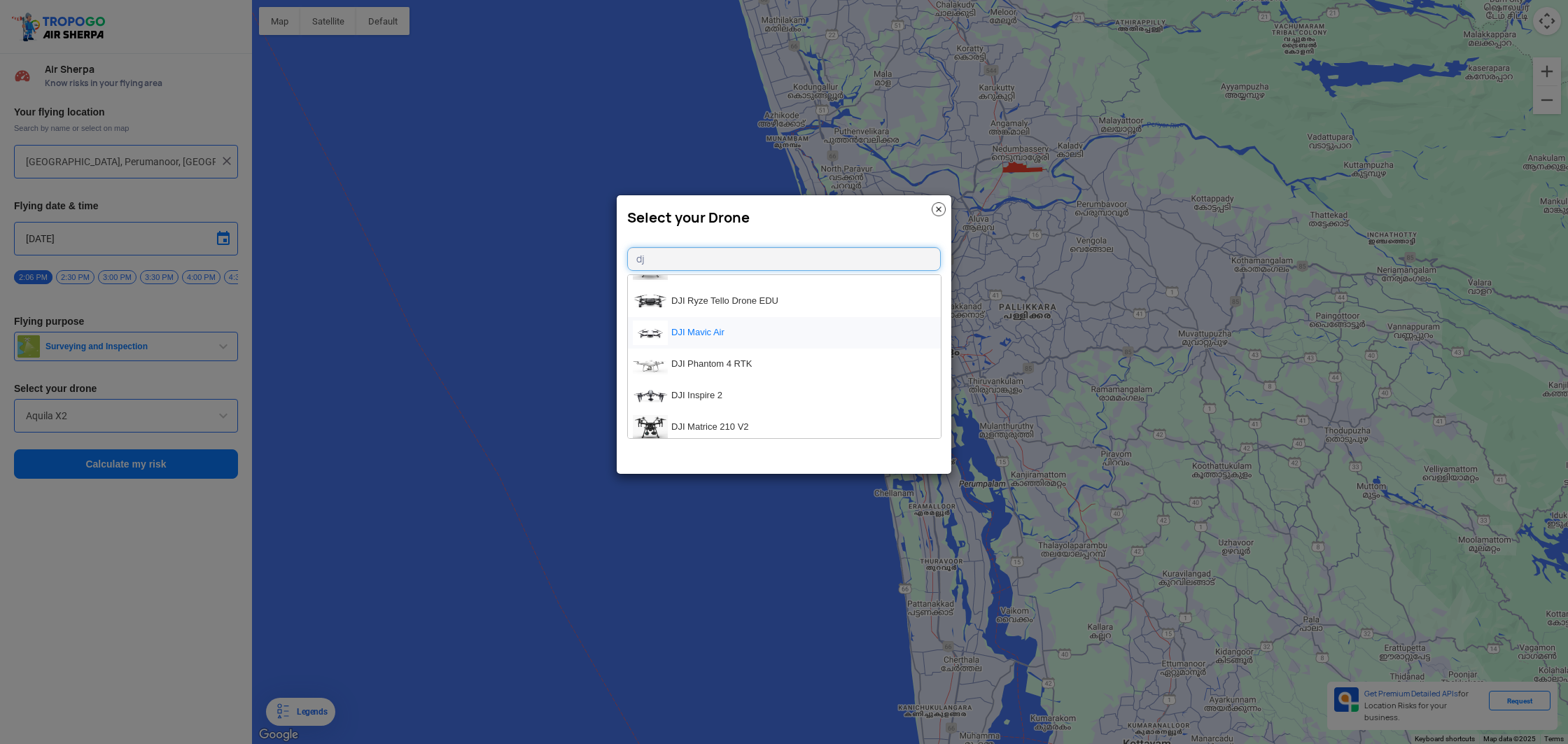
scroll to position [22, 0]
type input "dj"
click at [497, 323] on modal-container "Select your Drone dj DJI Matrice 200 V2 DJI Ryze Tello Drone EDU DJI Mavic Air …" at bounding box center [784, 372] width 1568 height 744
click at [933, 206] on img at bounding box center [938, 209] width 14 height 14
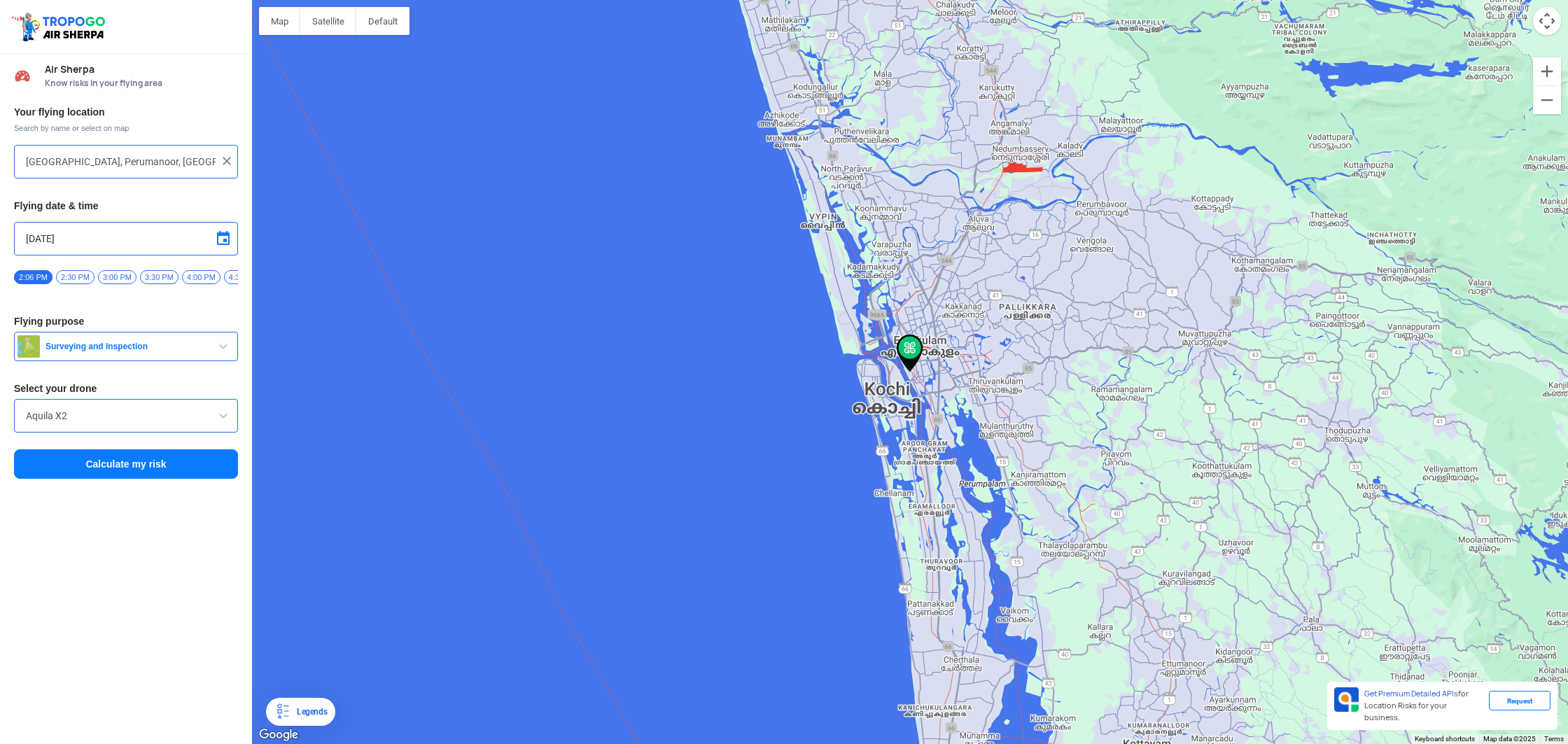
click at [88, 466] on button "Calculate my risk" at bounding box center [126, 463] width 224 height 30
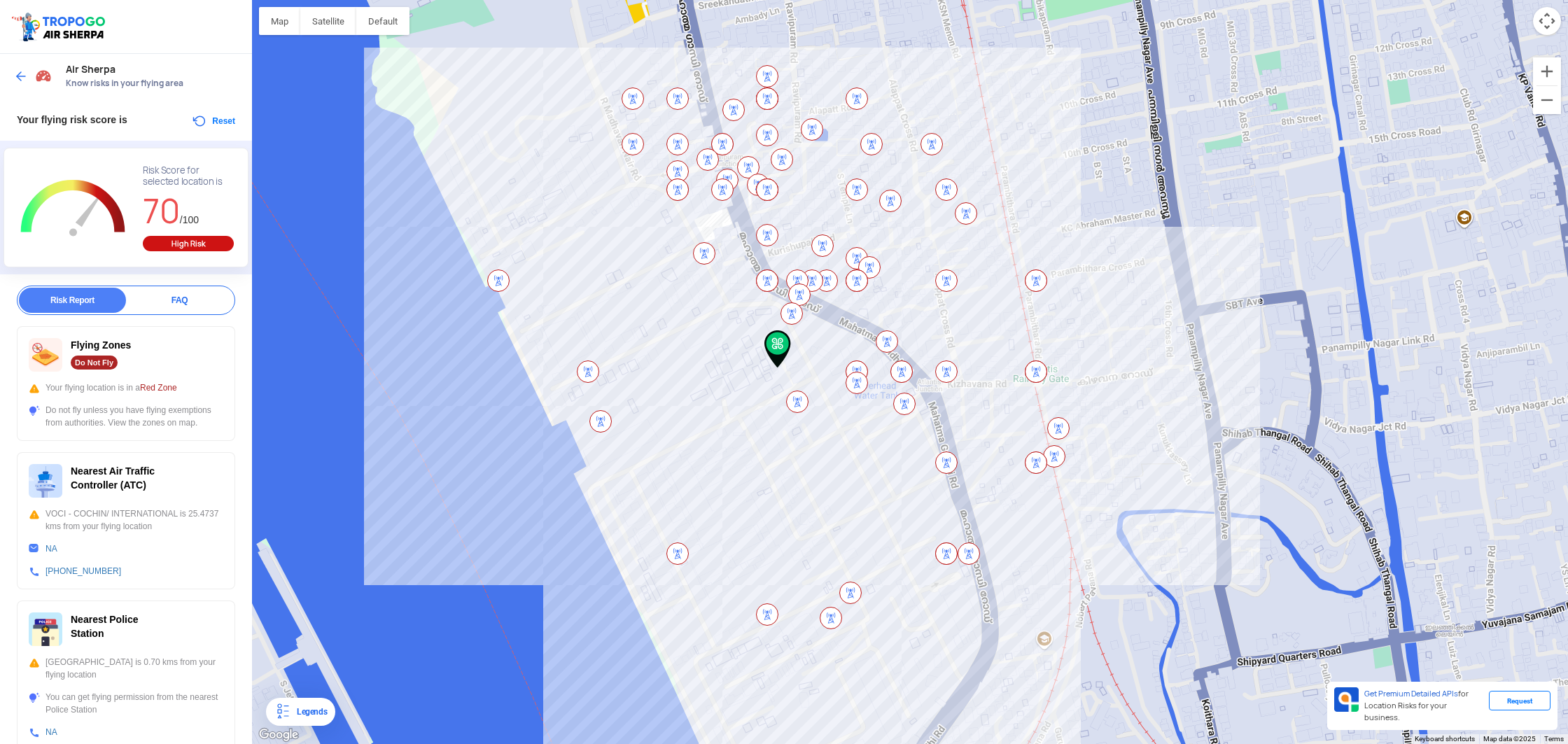
drag, startPoint x: 1095, startPoint y: 419, endPoint x: 958, endPoint y: 415, distance: 137.1
click at [958, 415] on div at bounding box center [910, 372] width 1316 height 744
click at [17, 76] on img at bounding box center [21, 76] width 14 height 14
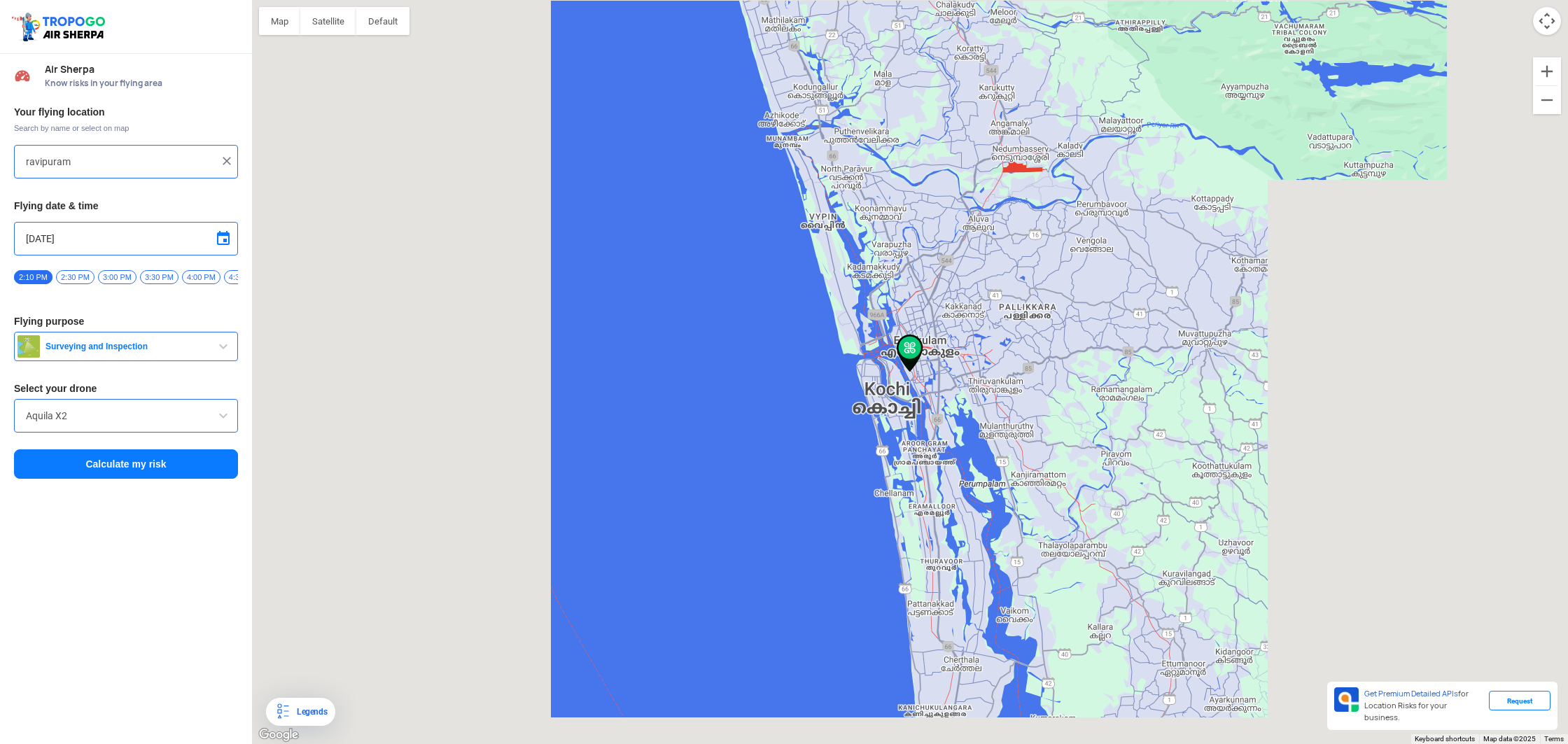
type input "[GEOGRAPHIC_DATA], Perumanoor, [GEOGRAPHIC_DATA], [GEOGRAPHIC_DATA], [GEOGRAPHI…"
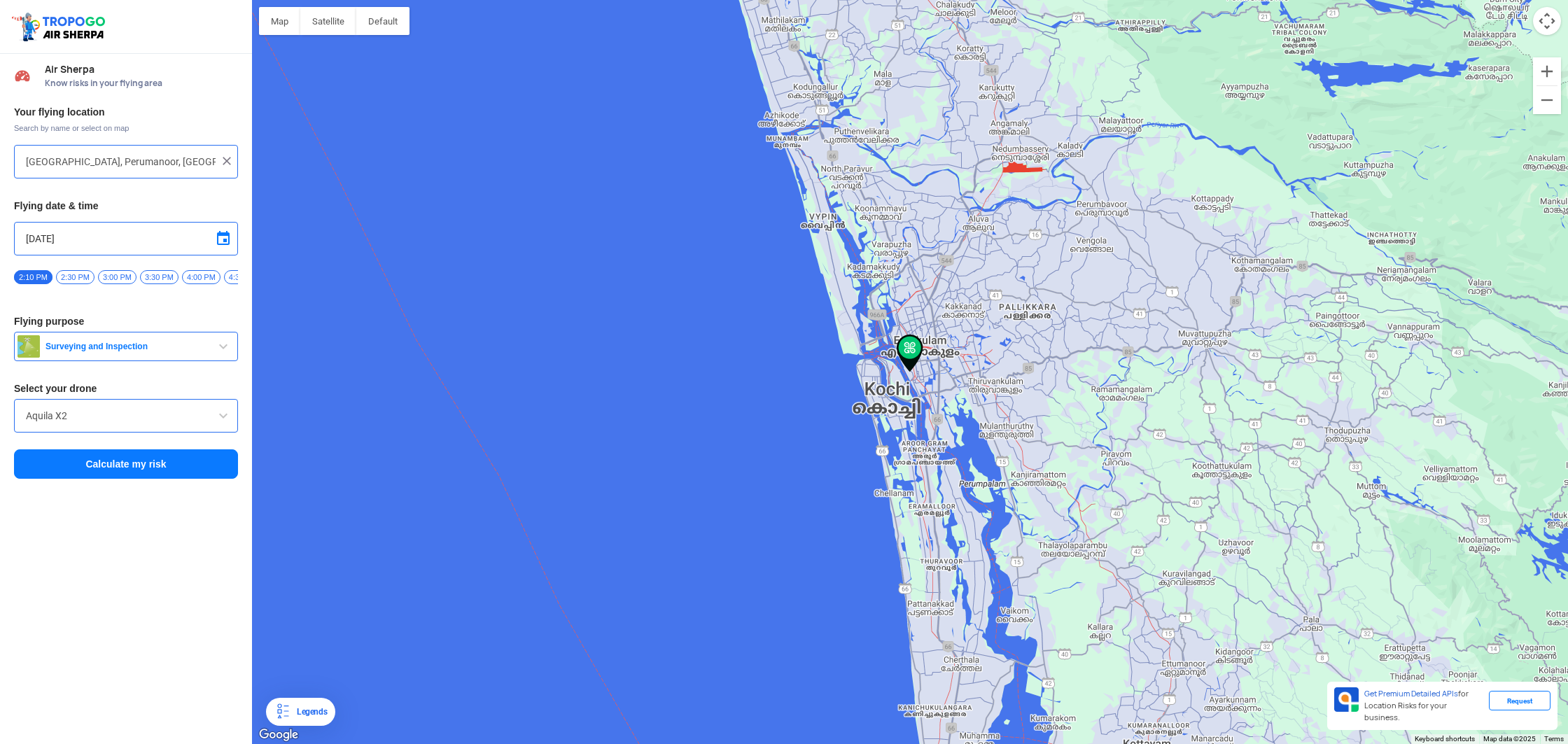
click at [225, 163] on img at bounding box center [226, 160] width 14 height 14
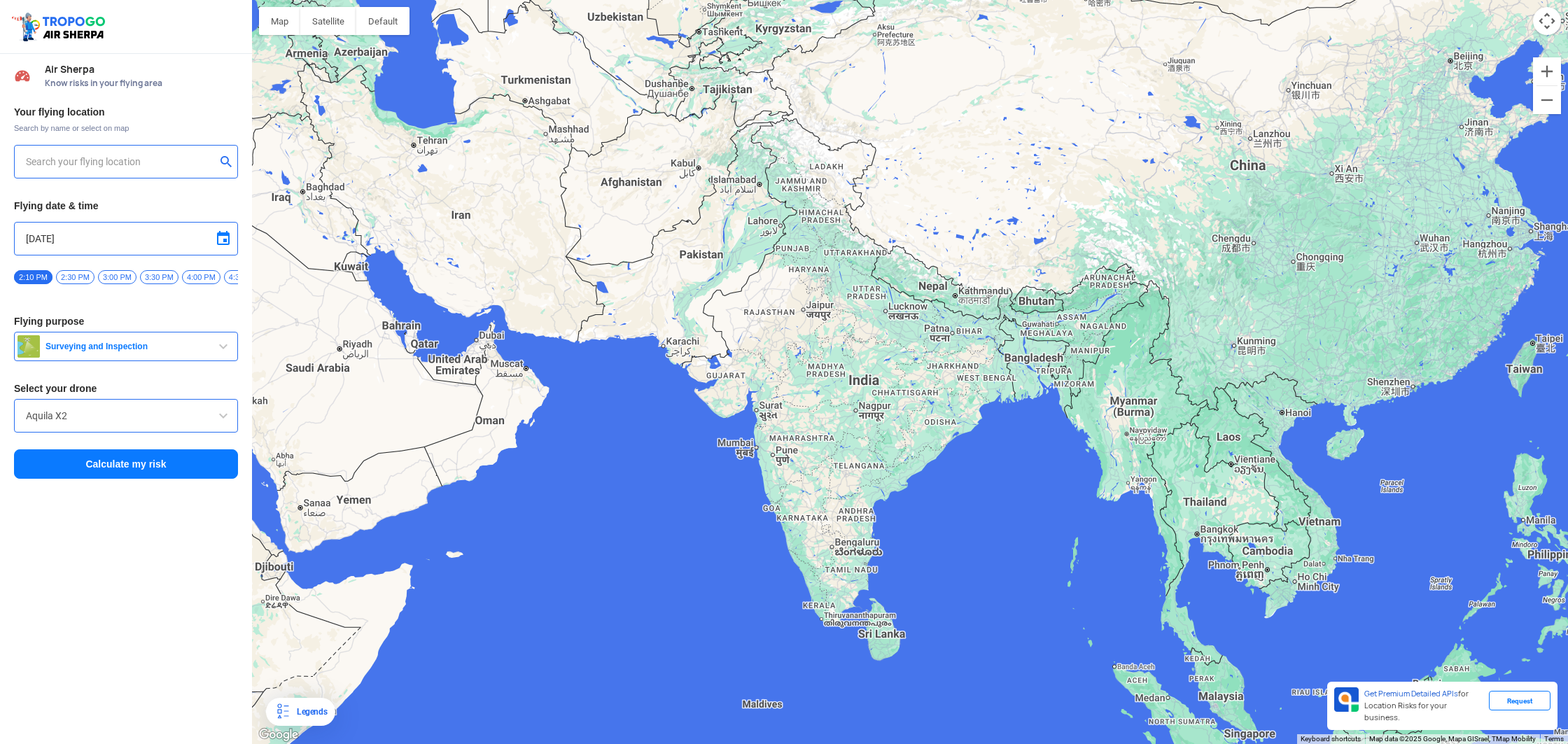
click at [135, 165] on input "text" at bounding box center [120, 161] width 190 height 17
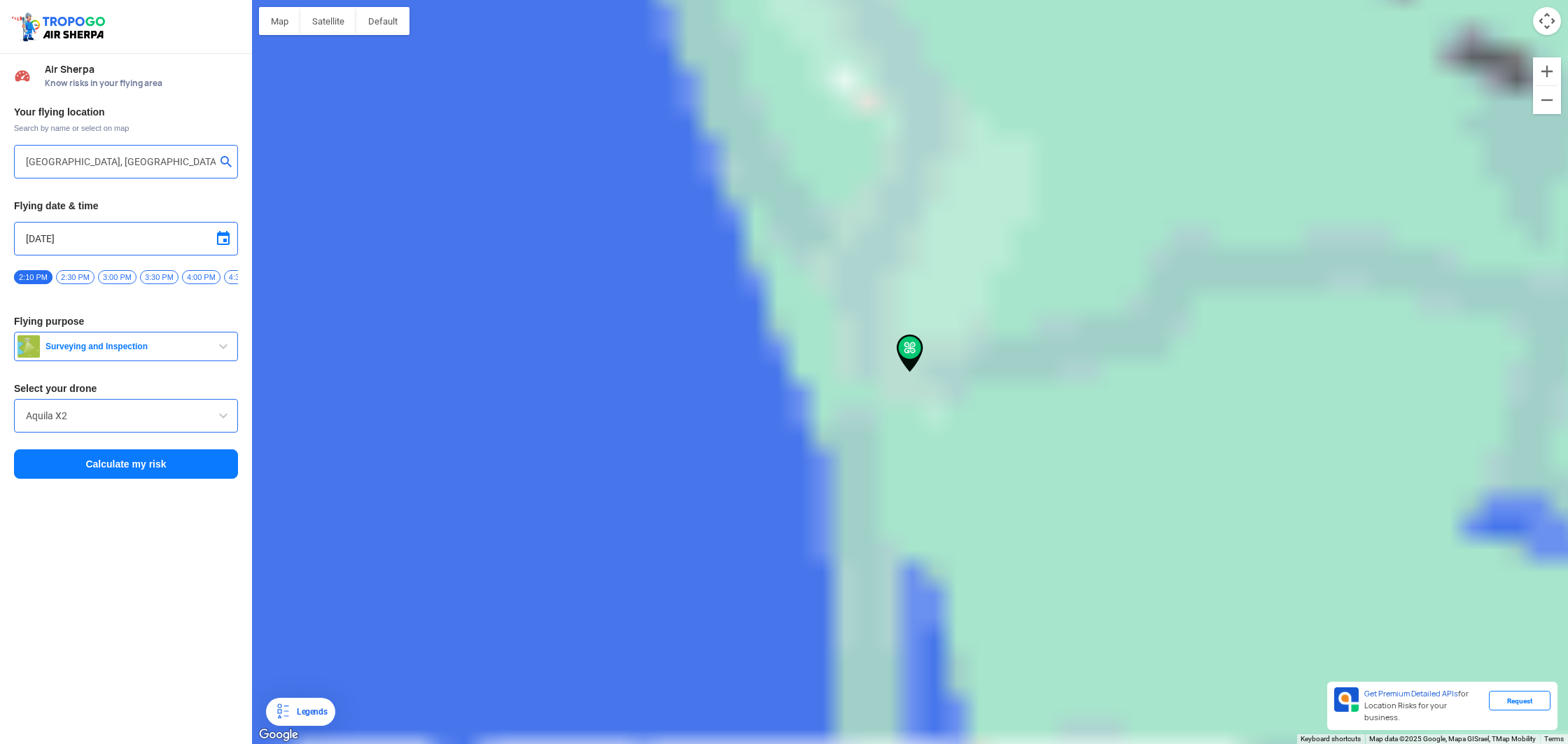
type input "Irumpanam, Thrippunithura, [GEOGRAPHIC_DATA], [GEOGRAPHIC_DATA], [GEOGRAPHIC_DA…"
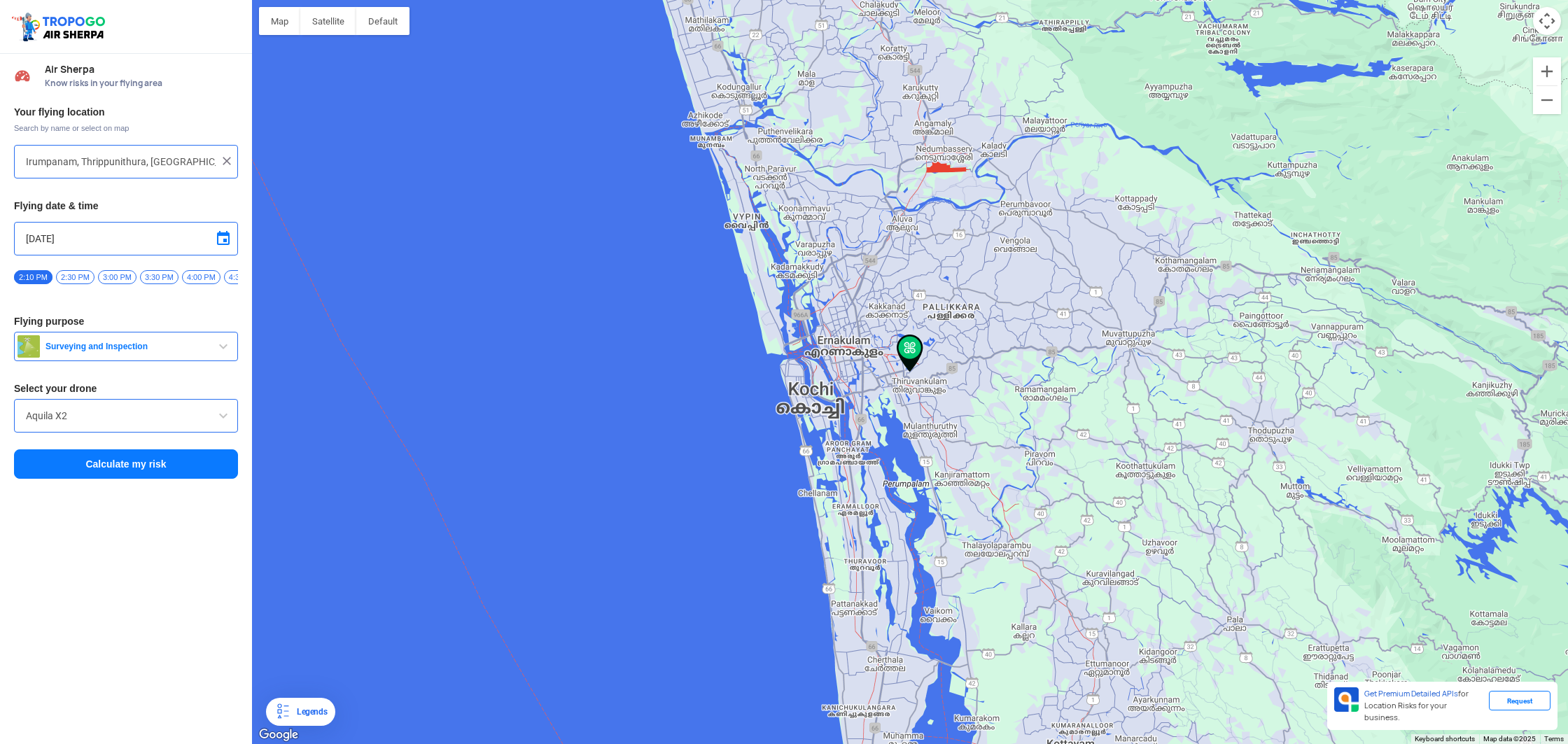
click at [133, 473] on button "Calculate my risk" at bounding box center [126, 463] width 224 height 30
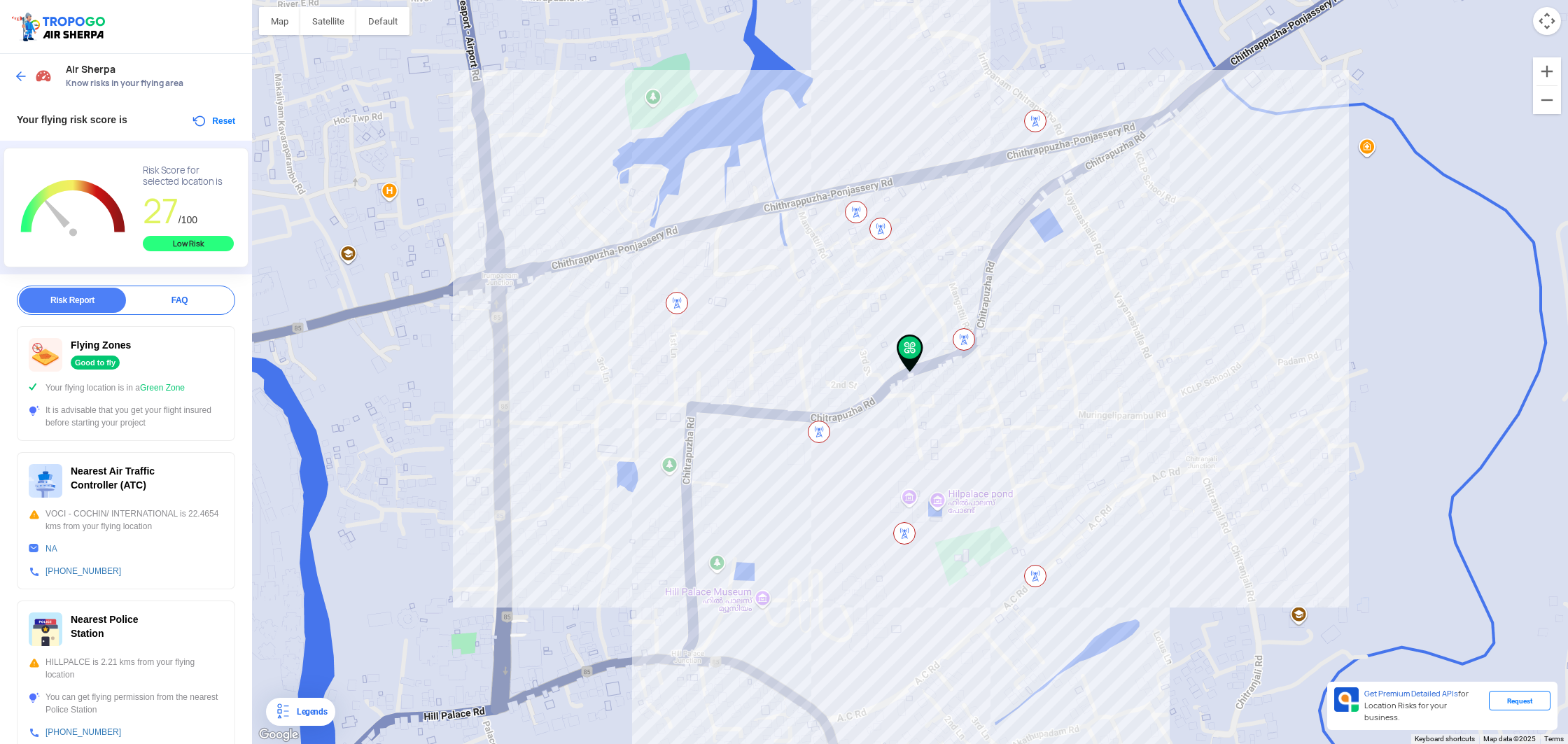
click at [20, 74] on img at bounding box center [21, 76] width 14 height 14
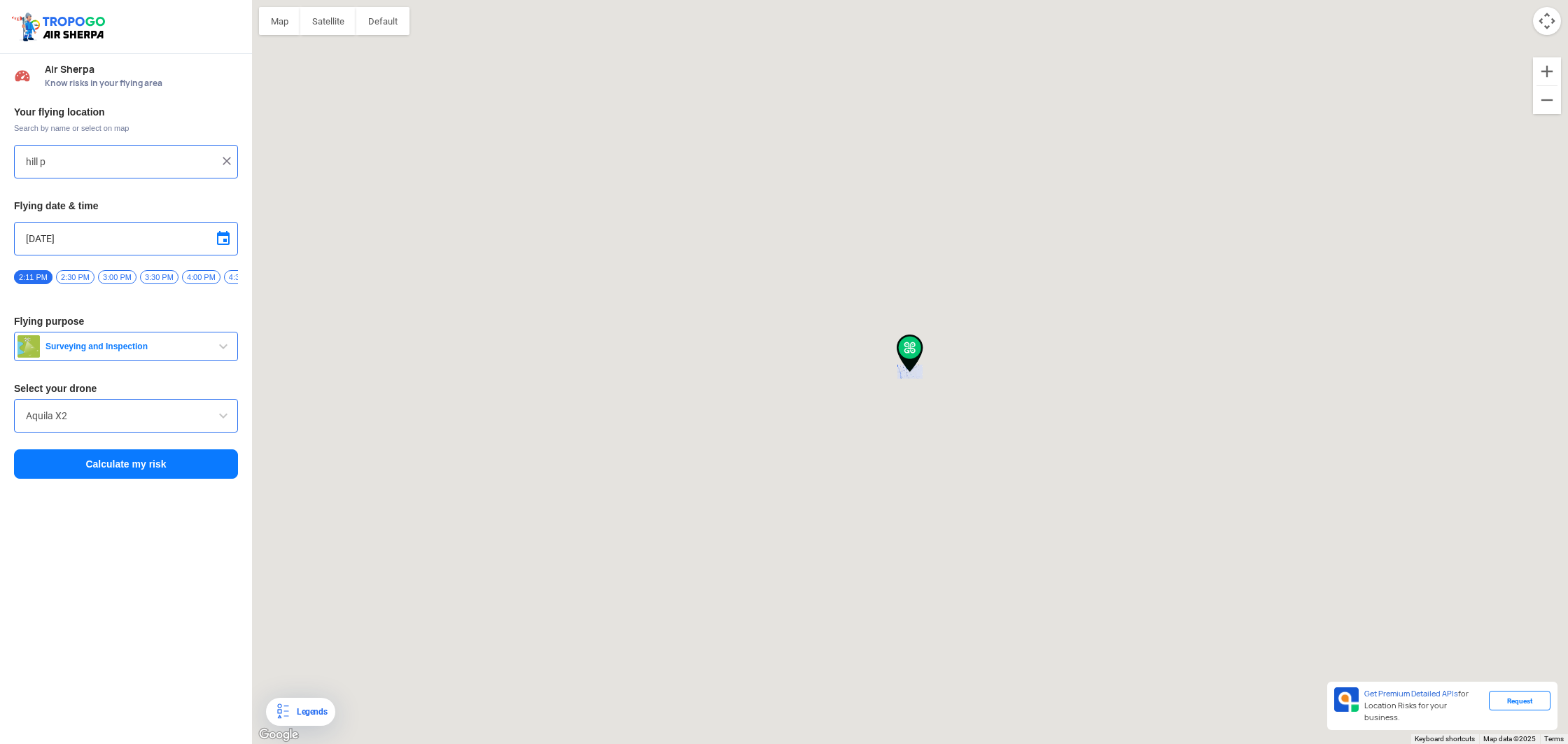
type input "Irumpanam, Thrippunithura, [GEOGRAPHIC_DATA], [GEOGRAPHIC_DATA], [GEOGRAPHIC_DA…"
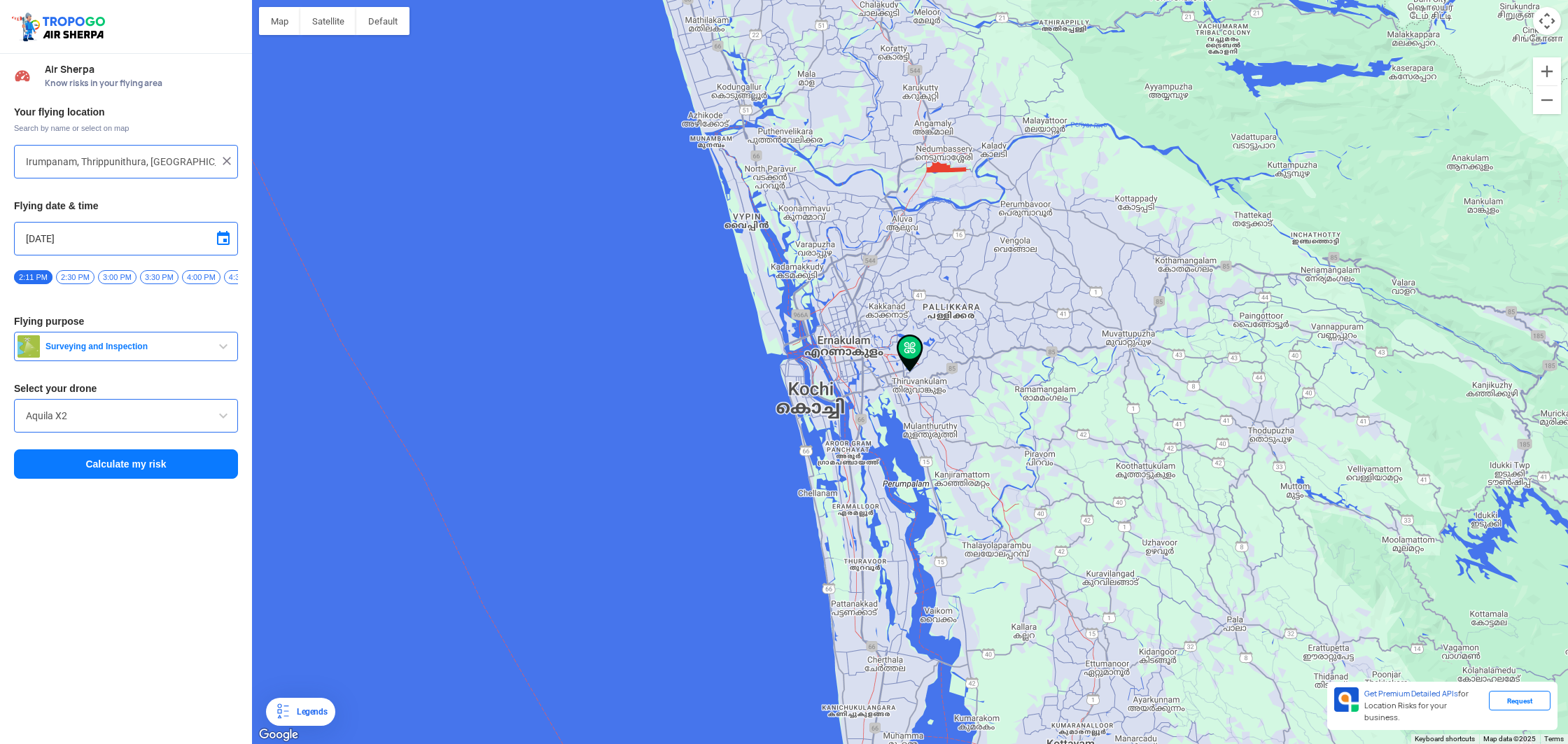
click at [226, 161] on img at bounding box center [226, 160] width 14 height 14
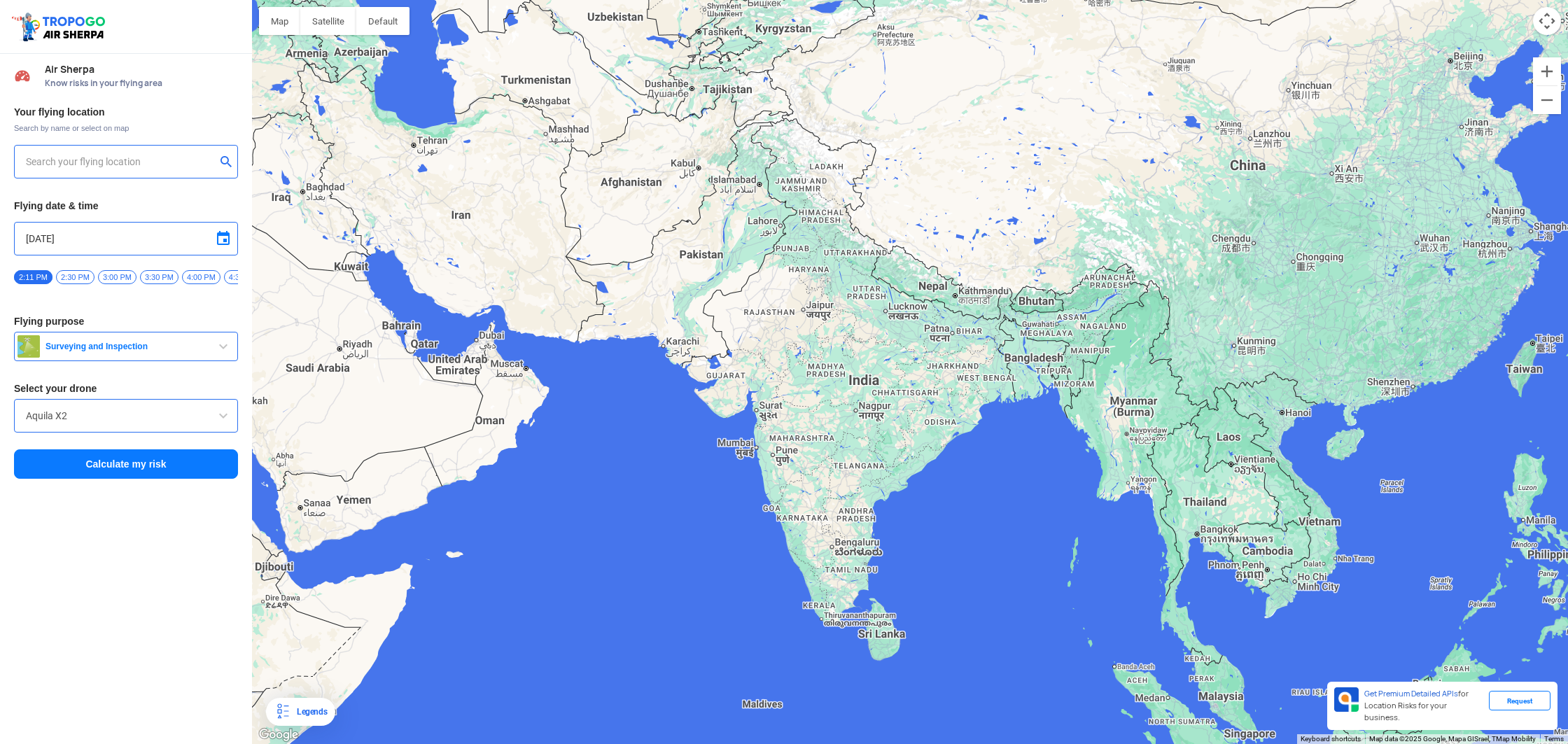
click at [164, 161] on input "text" at bounding box center [120, 161] width 190 height 17
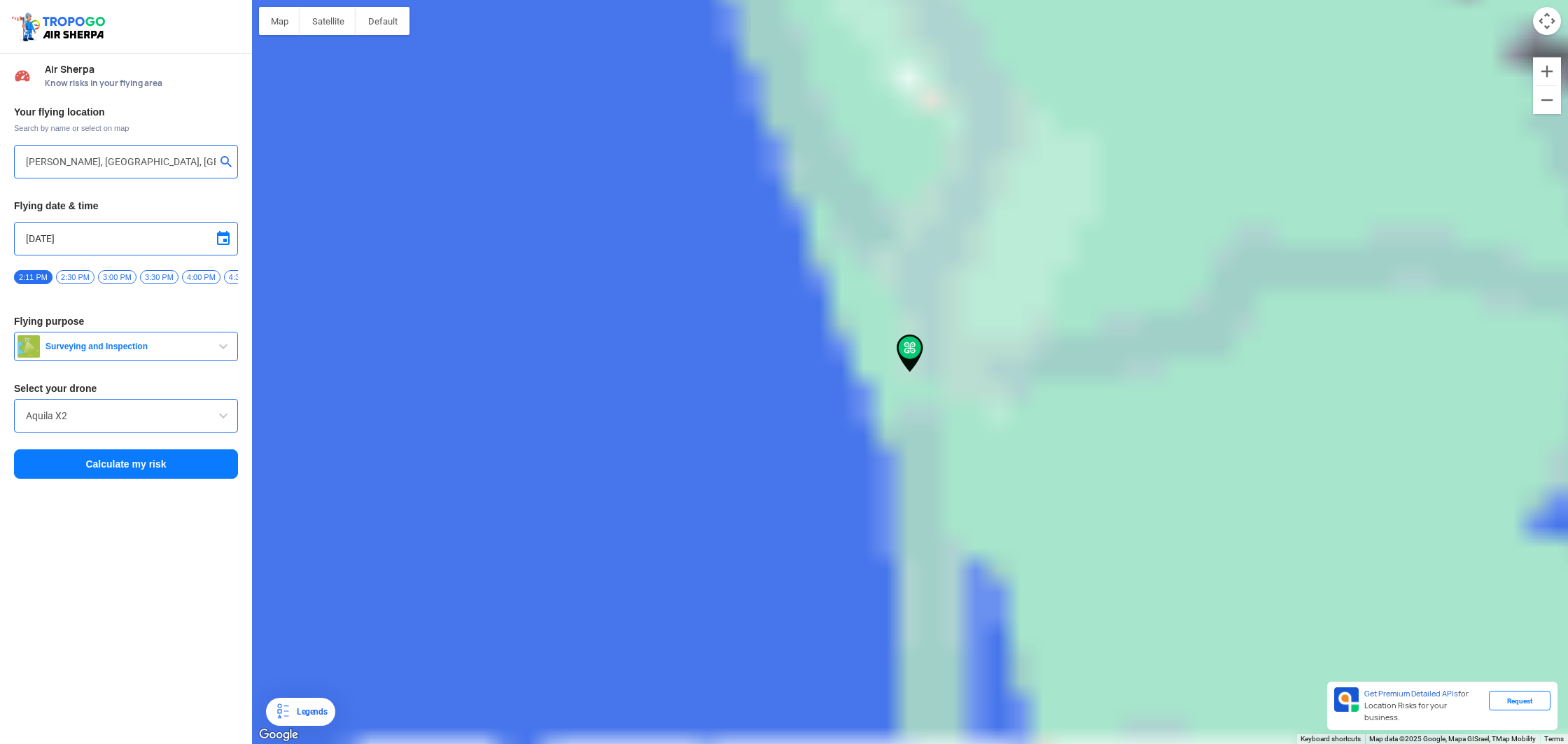
type input "[STREET_ADDRESS] Residents Association, [PERSON_NAME], [GEOGRAPHIC_DATA], [GEOG…"
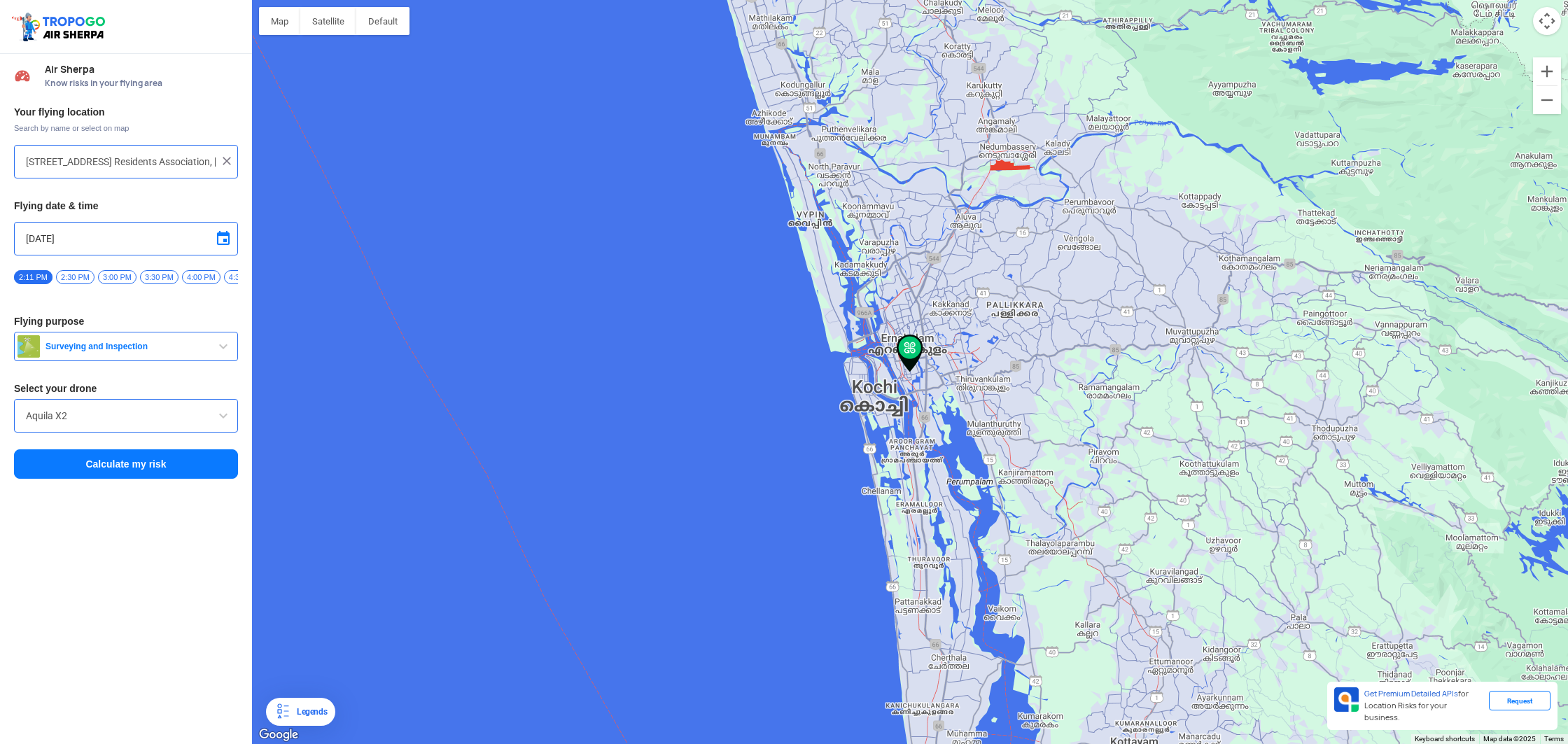
click at [131, 465] on button "Calculate my risk" at bounding box center [126, 463] width 224 height 30
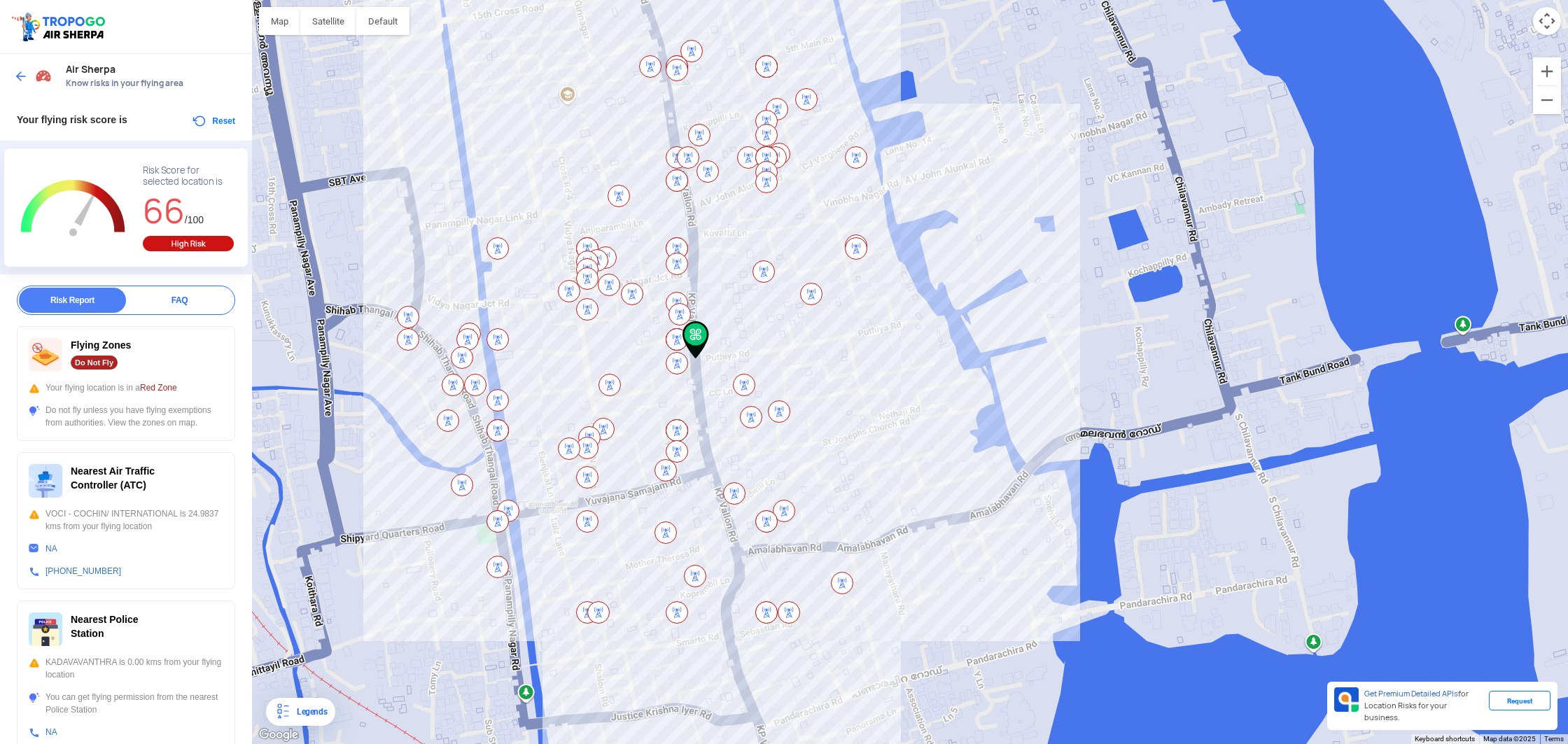
drag, startPoint x: 953, startPoint y: 360, endPoint x: 725, endPoint y: 347, distance: 228.4
click at [725, 347] on div at bounding box center [910, 372] width 1316 height 744
